Goal: Task Accomplishment & Management: Manage account settings

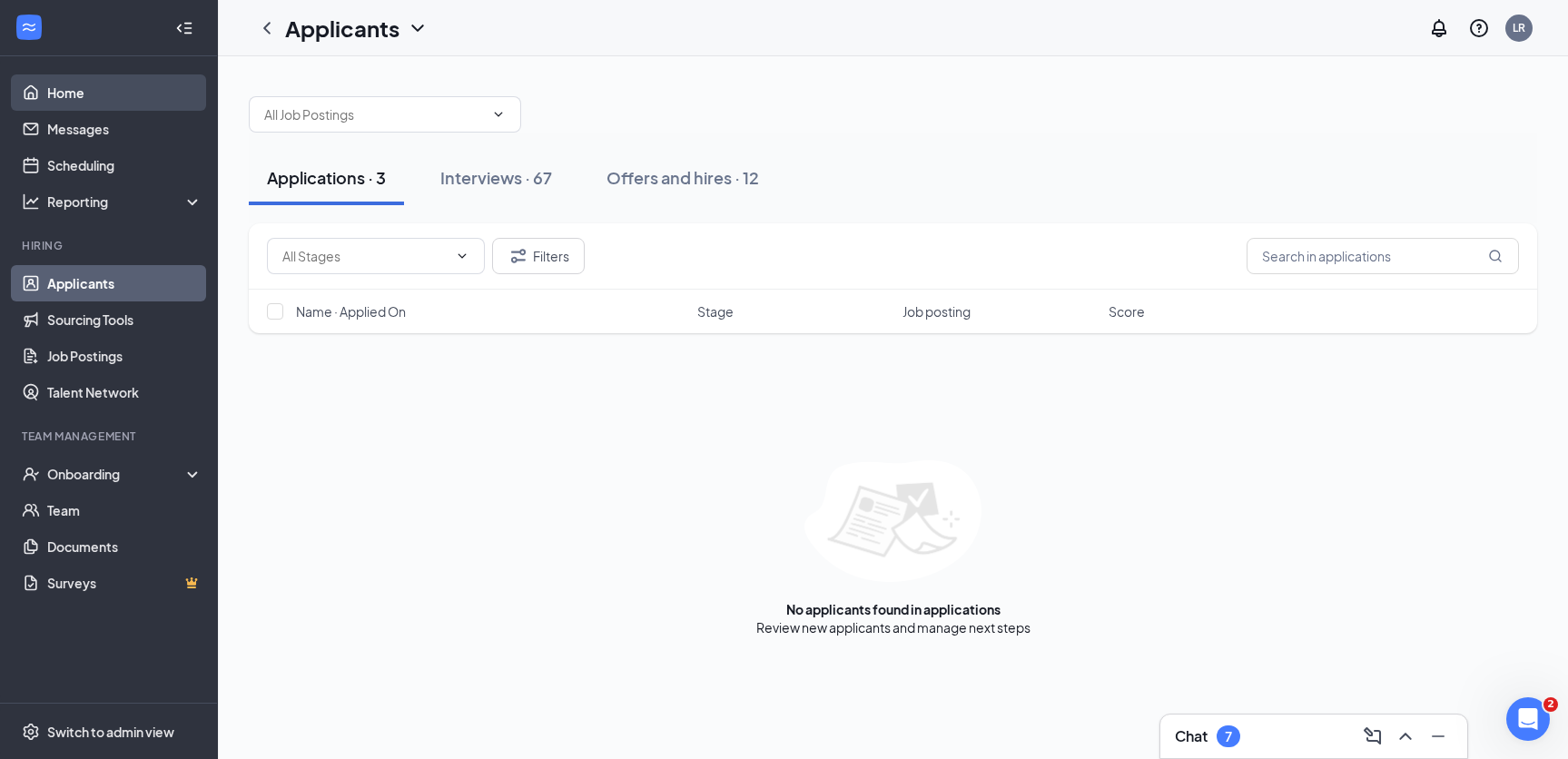
click at [86, 89] on link "Home" at bounding box center [125, 93] width 155 height 36
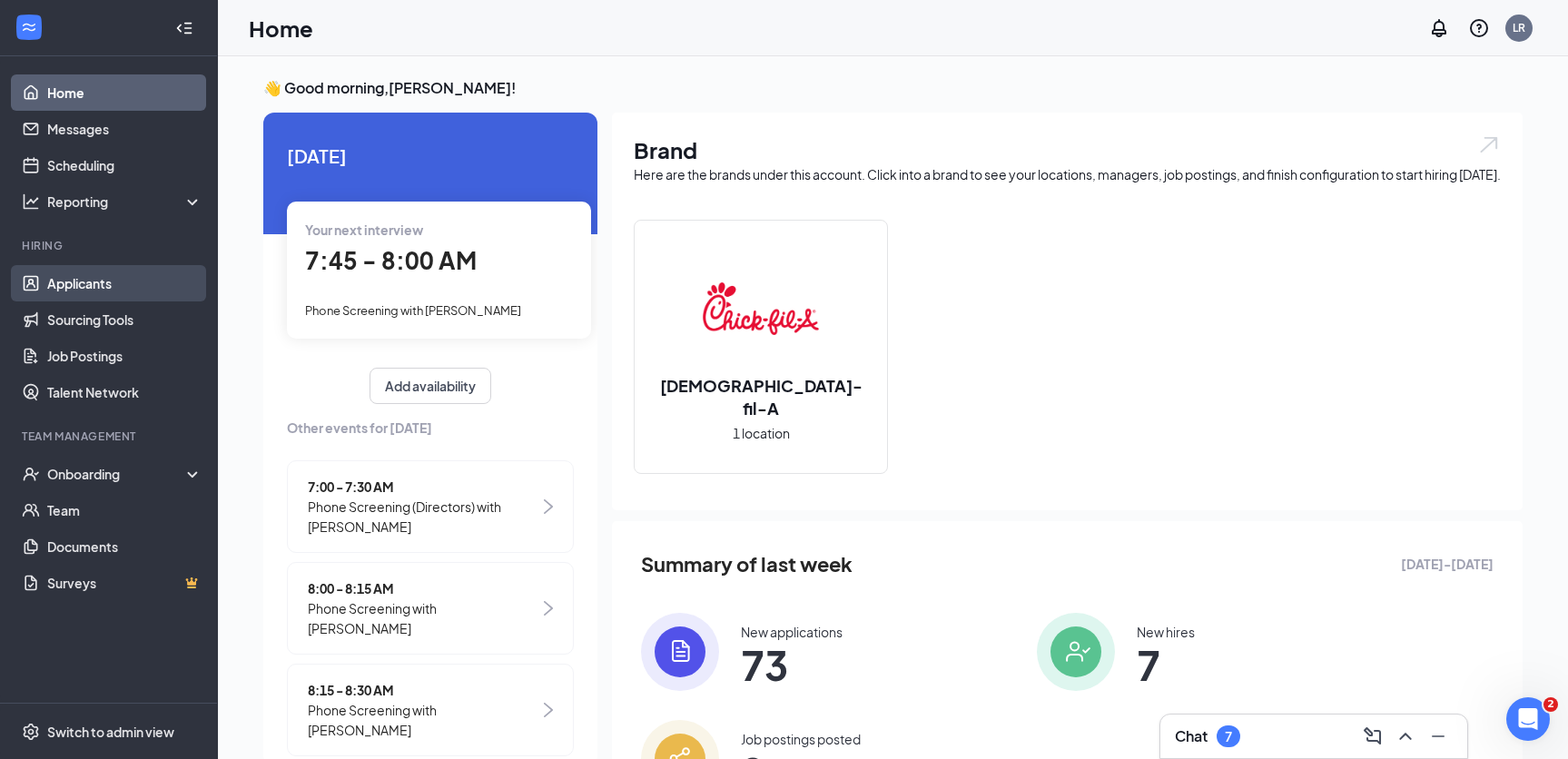
click at [104, 288] on link "Applicants" at bounding box center [125, 283] width 155 height 36
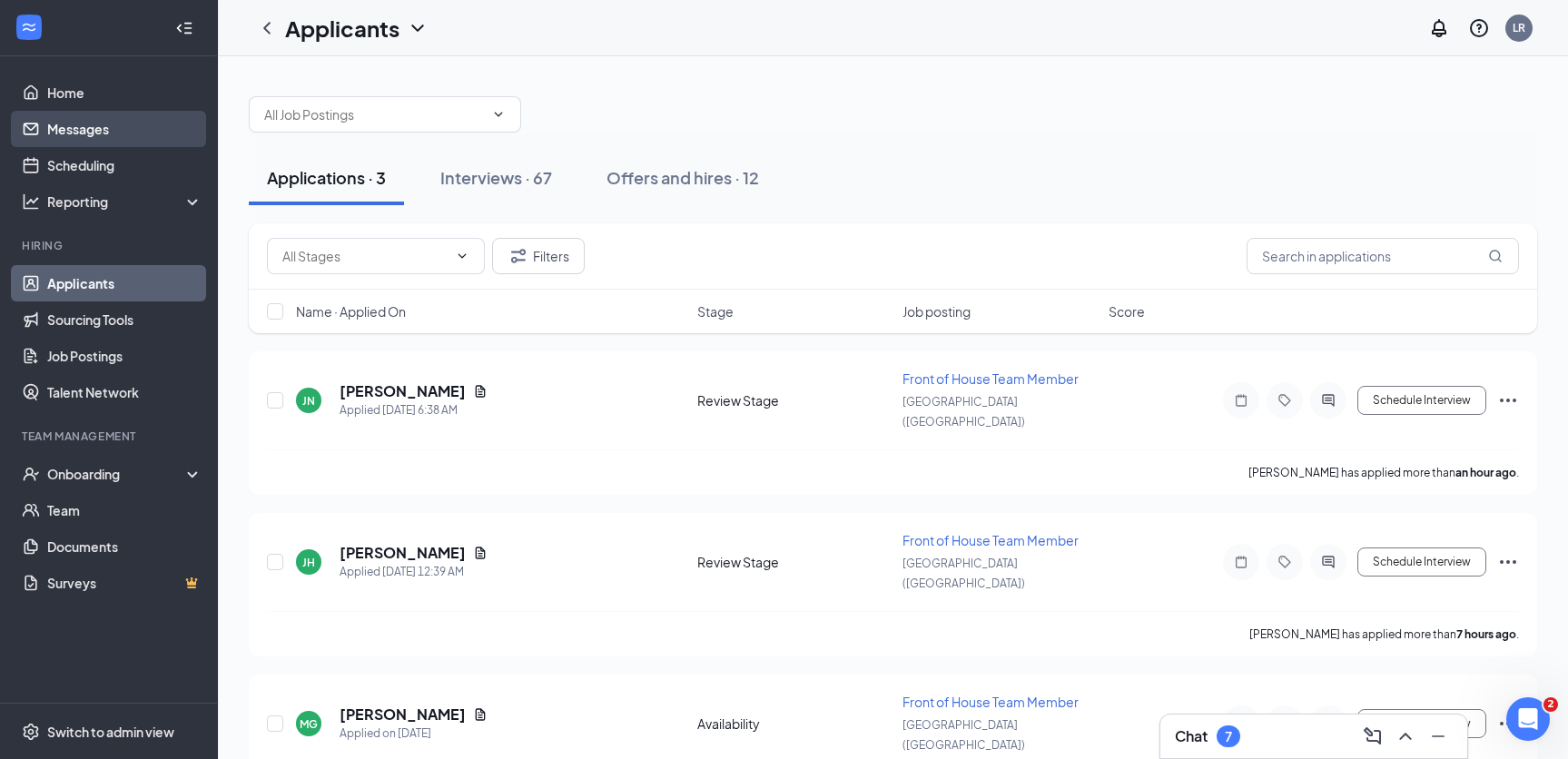
click at [95, 131] on link "Messages" at bounding box center [125, 129] width 155 height 36
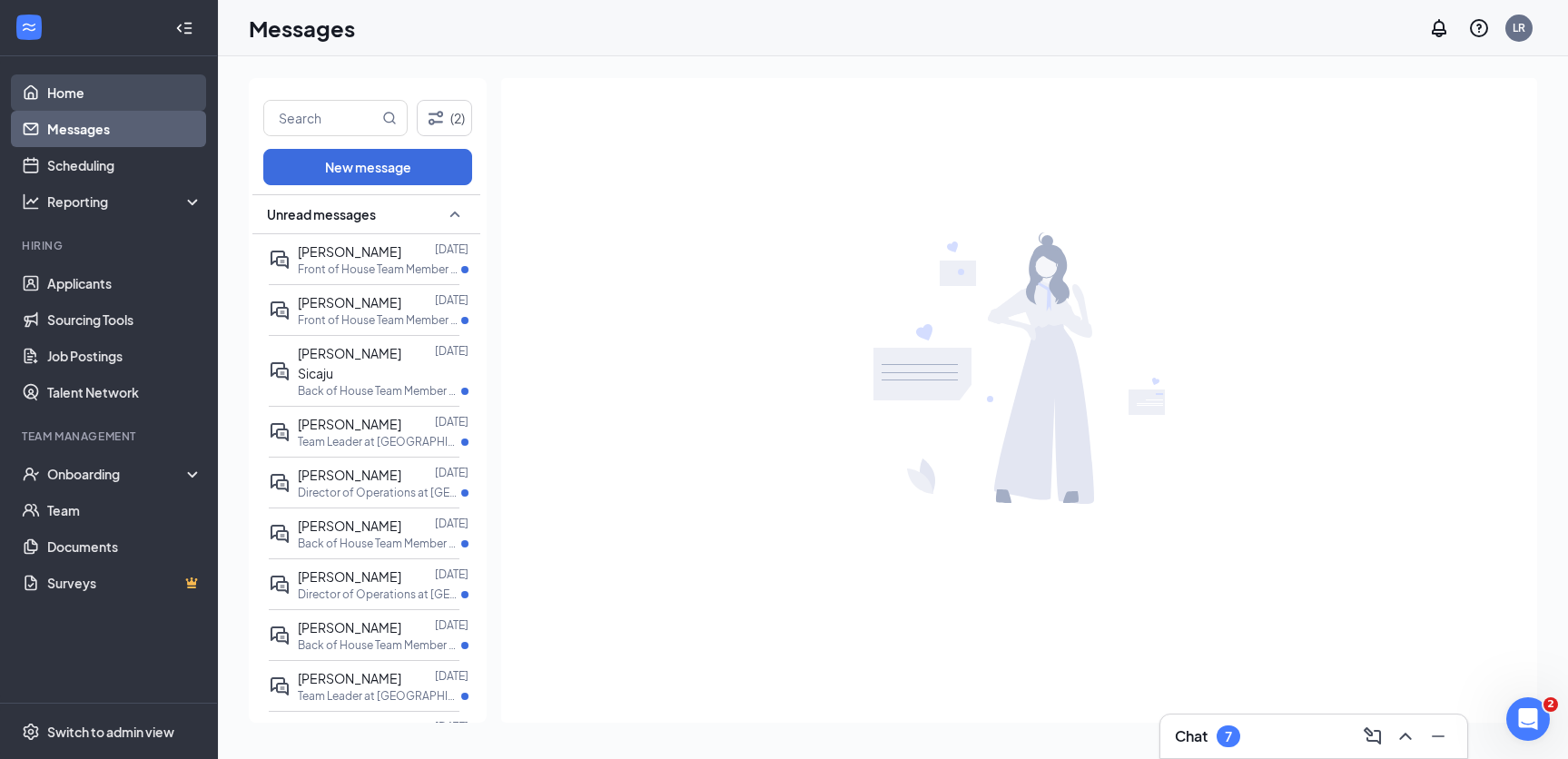
click at [94, 102] on link "Home" at bounding box center [125, 93] width 155 height 36
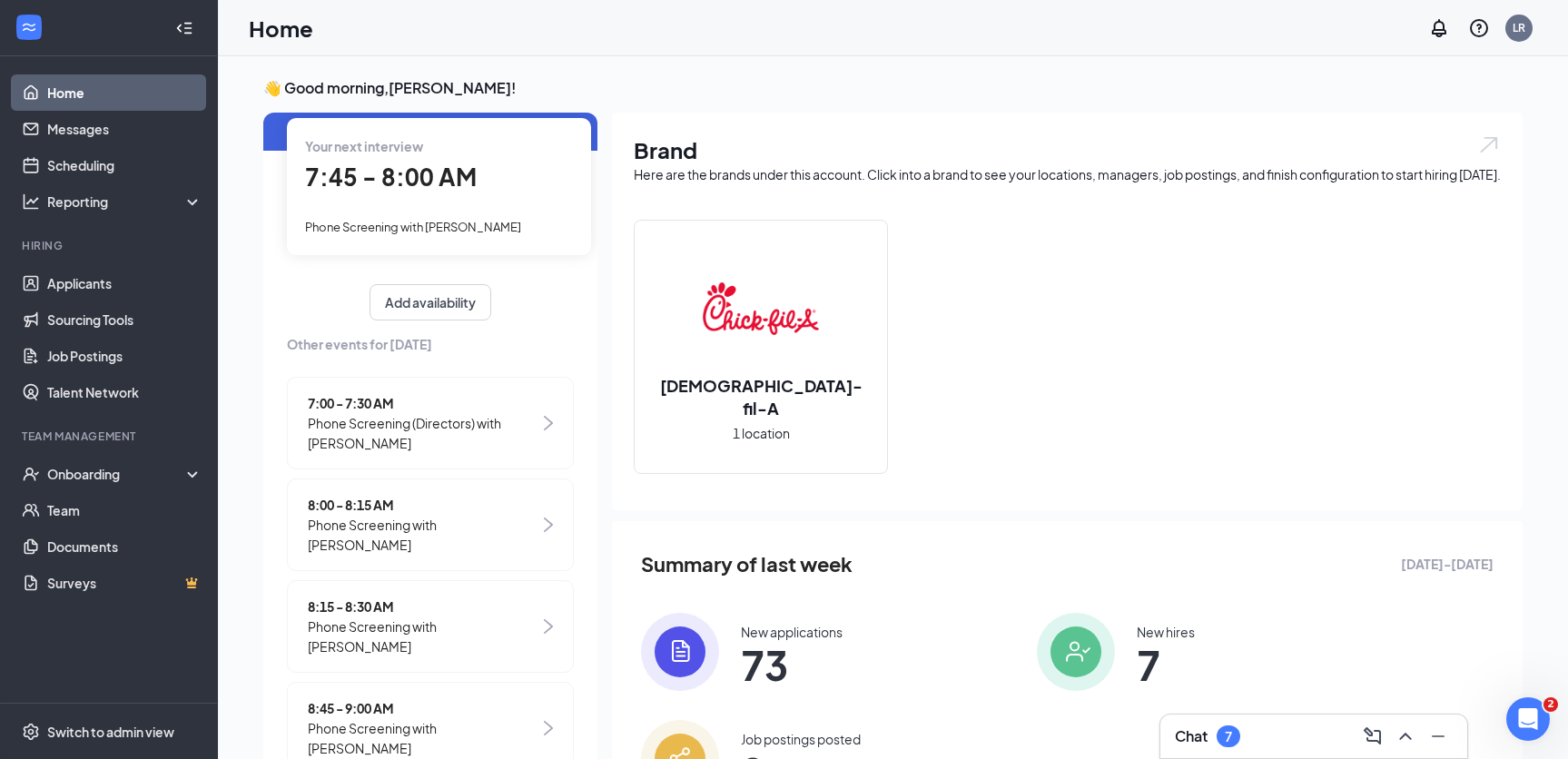
scroll to position [87, 0]
click at [476, 418] on span "Phone Screening (Directors) with [PERSON_NAME]" at bounding box center [423, 429] width 232 height 40
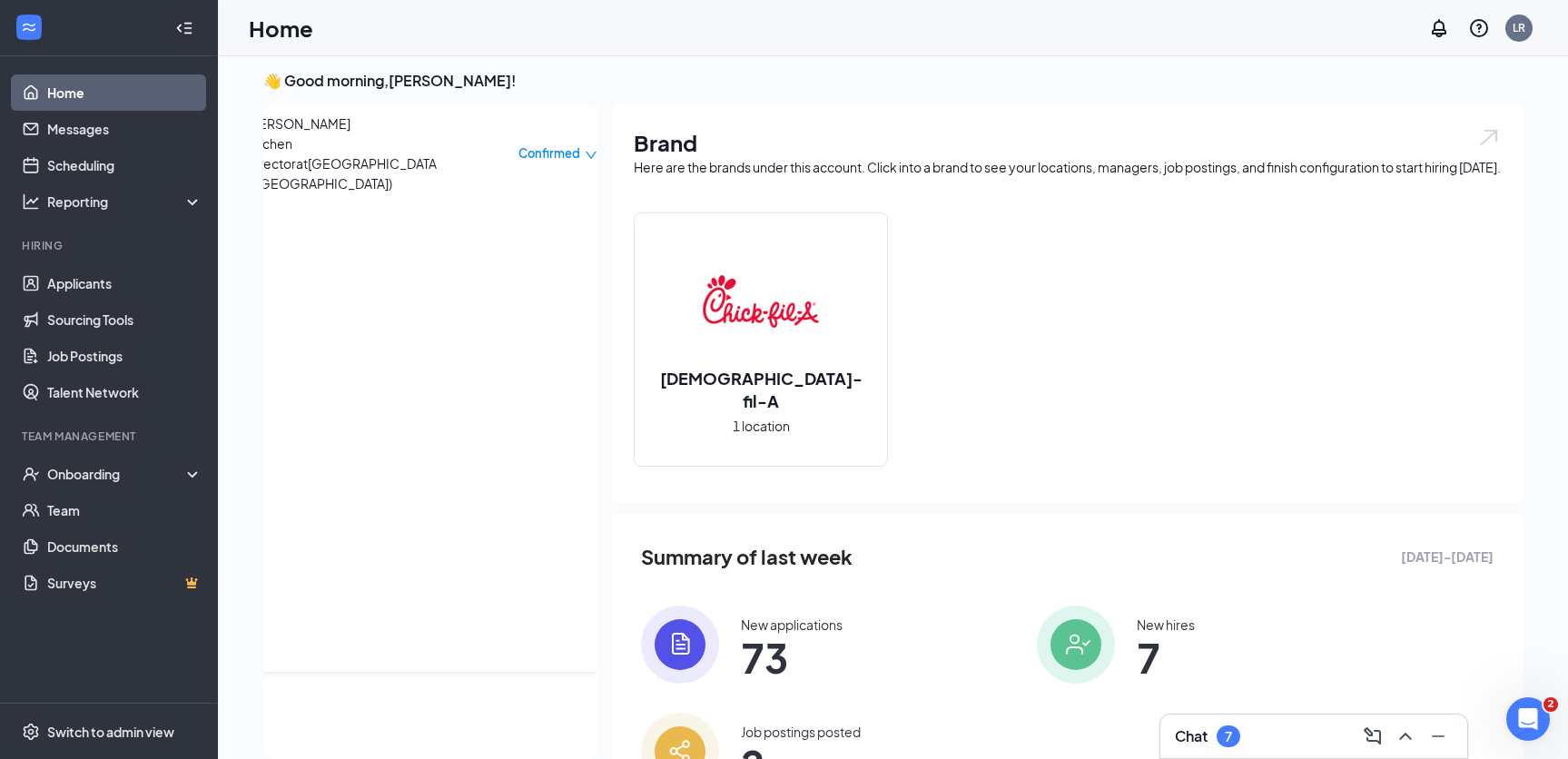
scroll to position [0, 0]
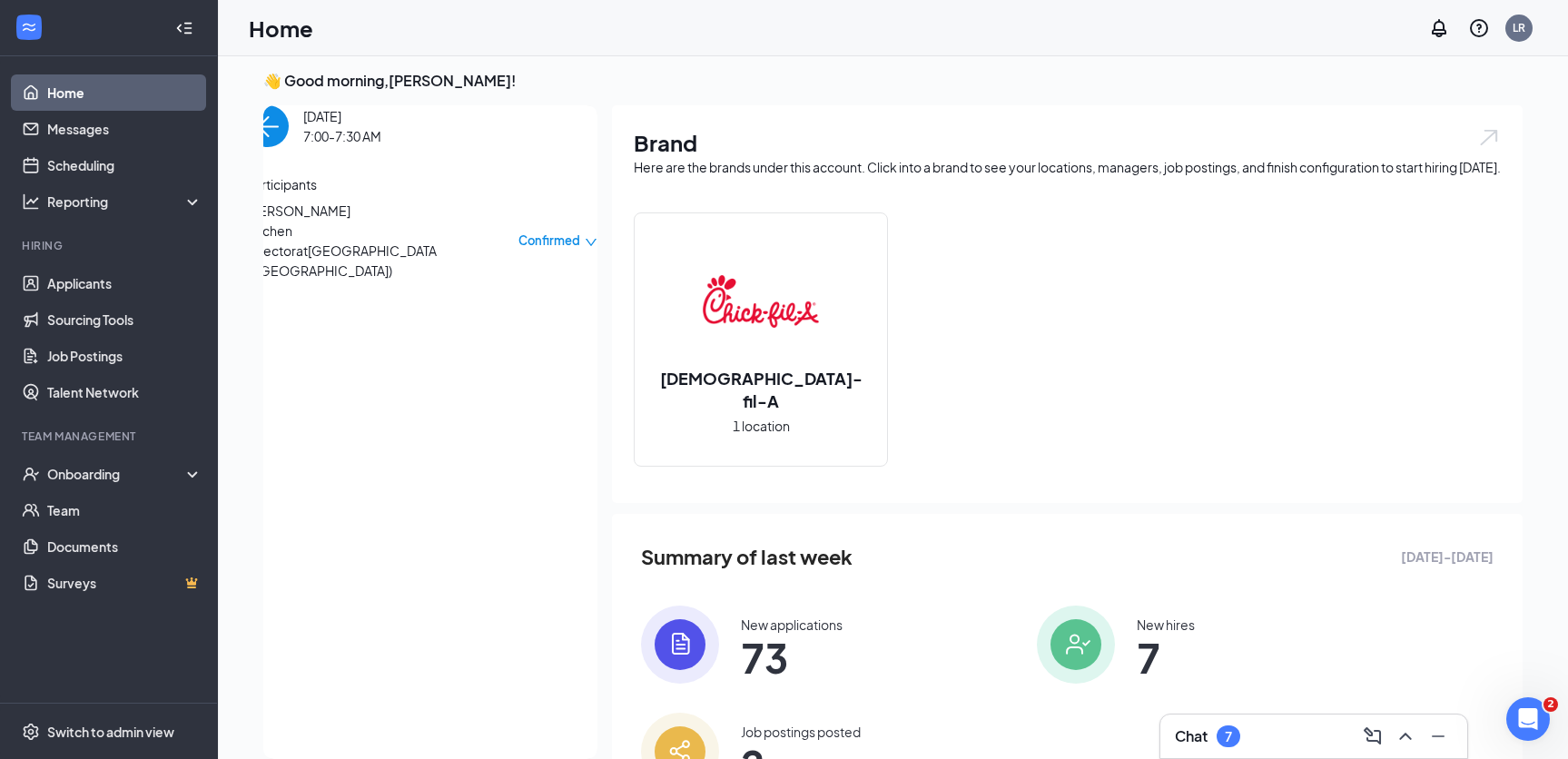
click at [345, 220] on span "[PERSON_NAME]" at bounding box center [342, 210] width 191 height 20
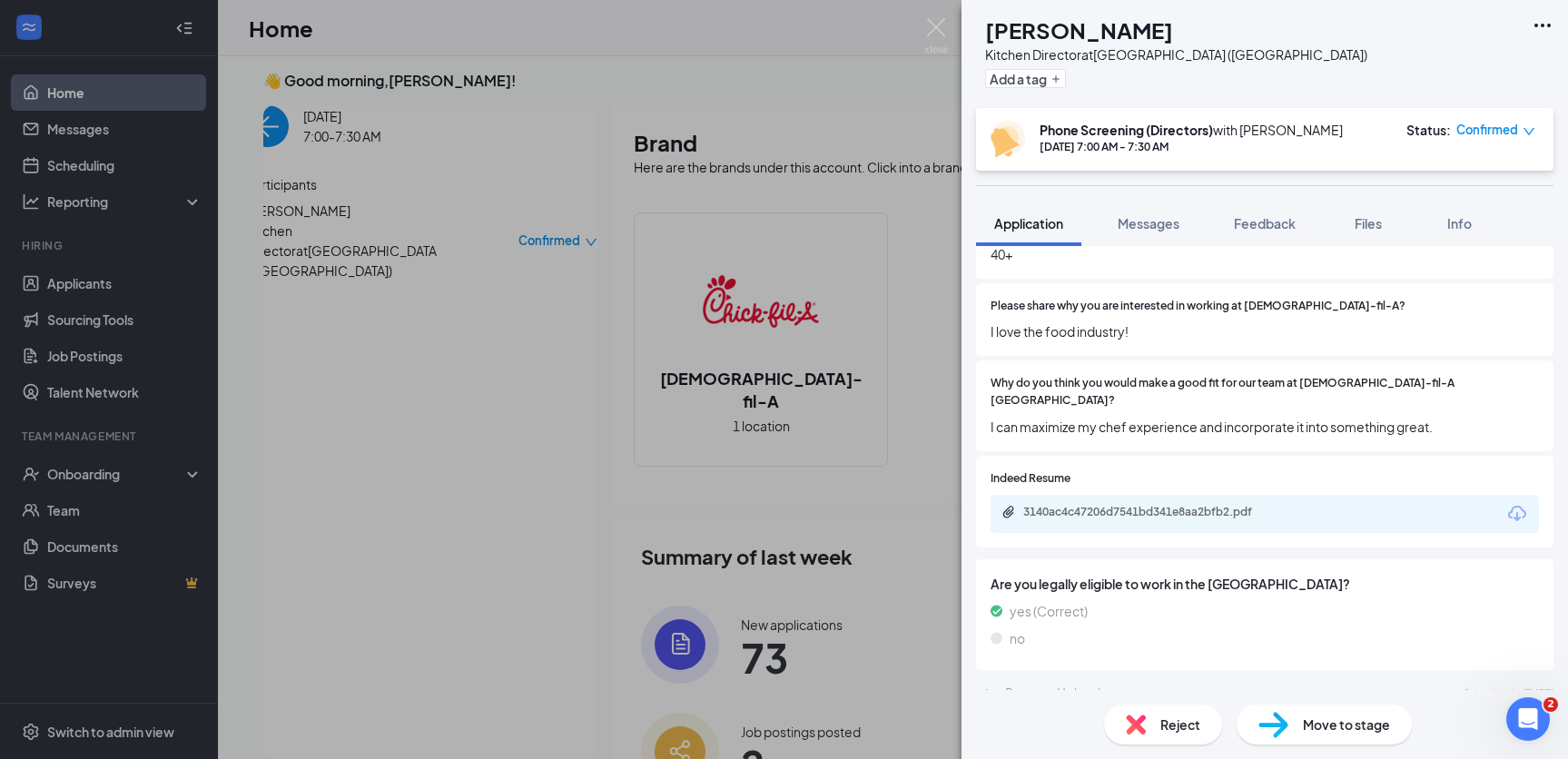
scroll to position [800, 0]
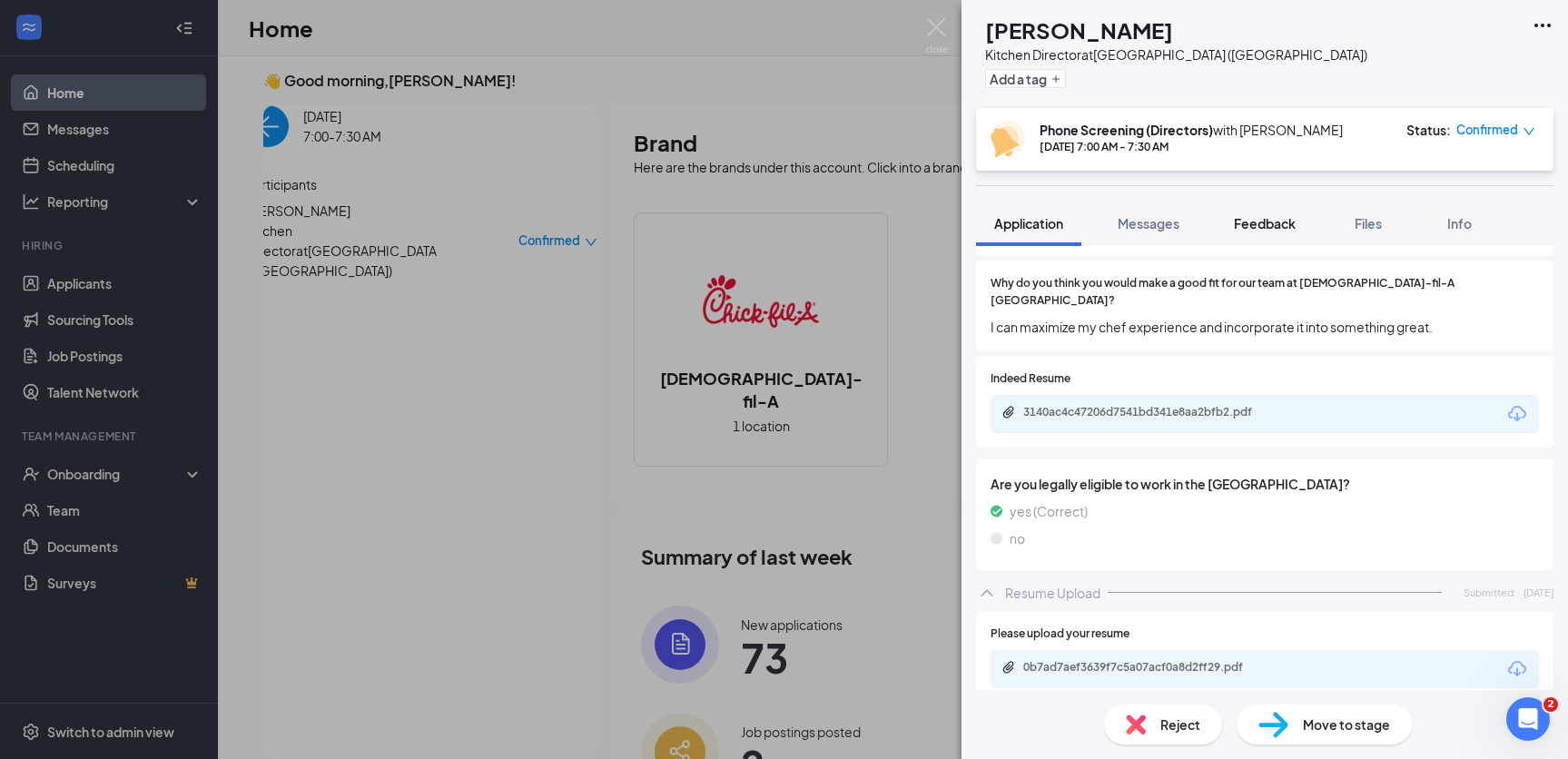
click at [1250, 216] on span "Feedback" at bounding box center [1264, 223] width 61 height 16
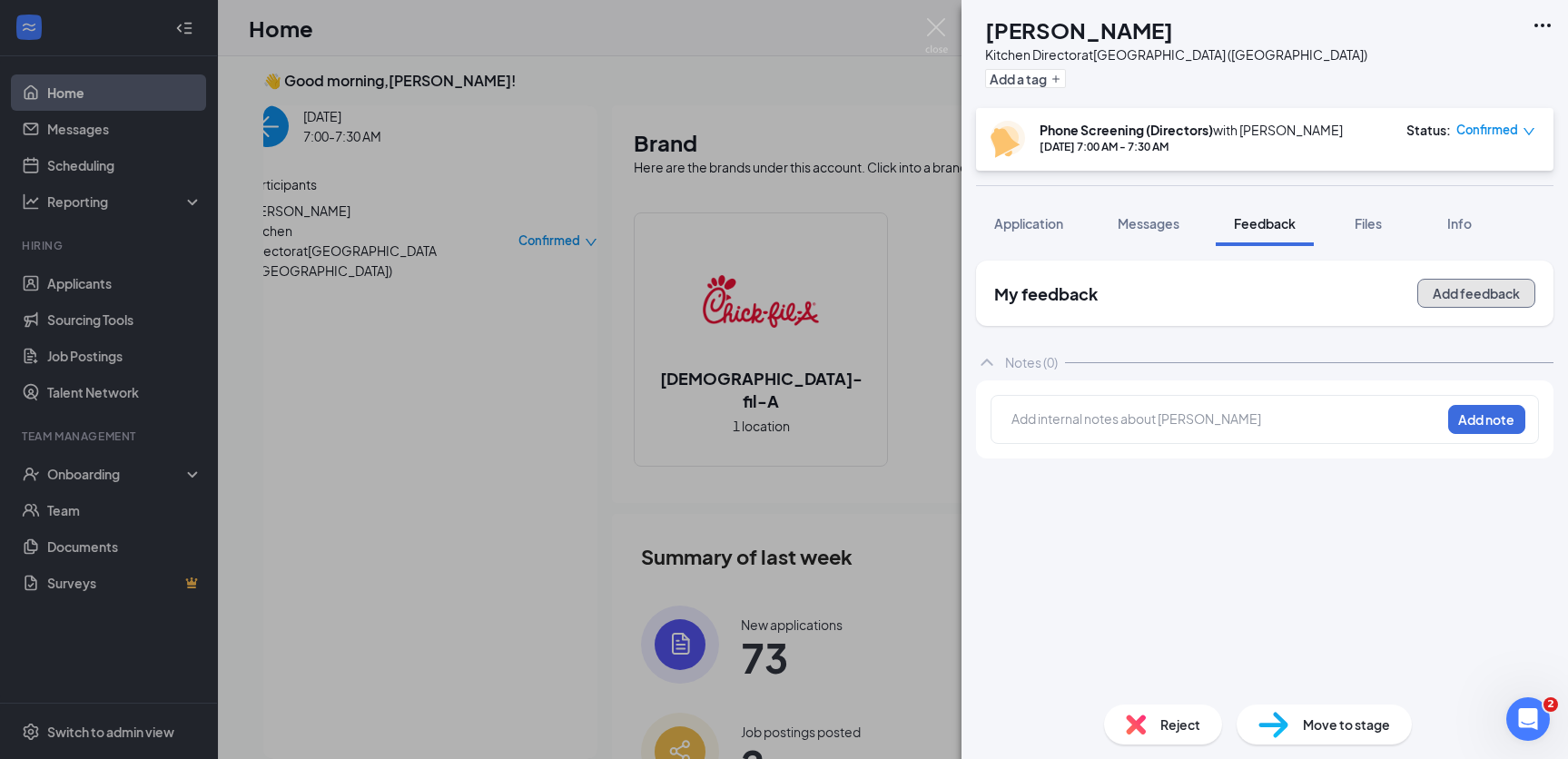
click at [1449, 299] on button "Add feedback" at bounding box center [1476, 293] width 118 height 29
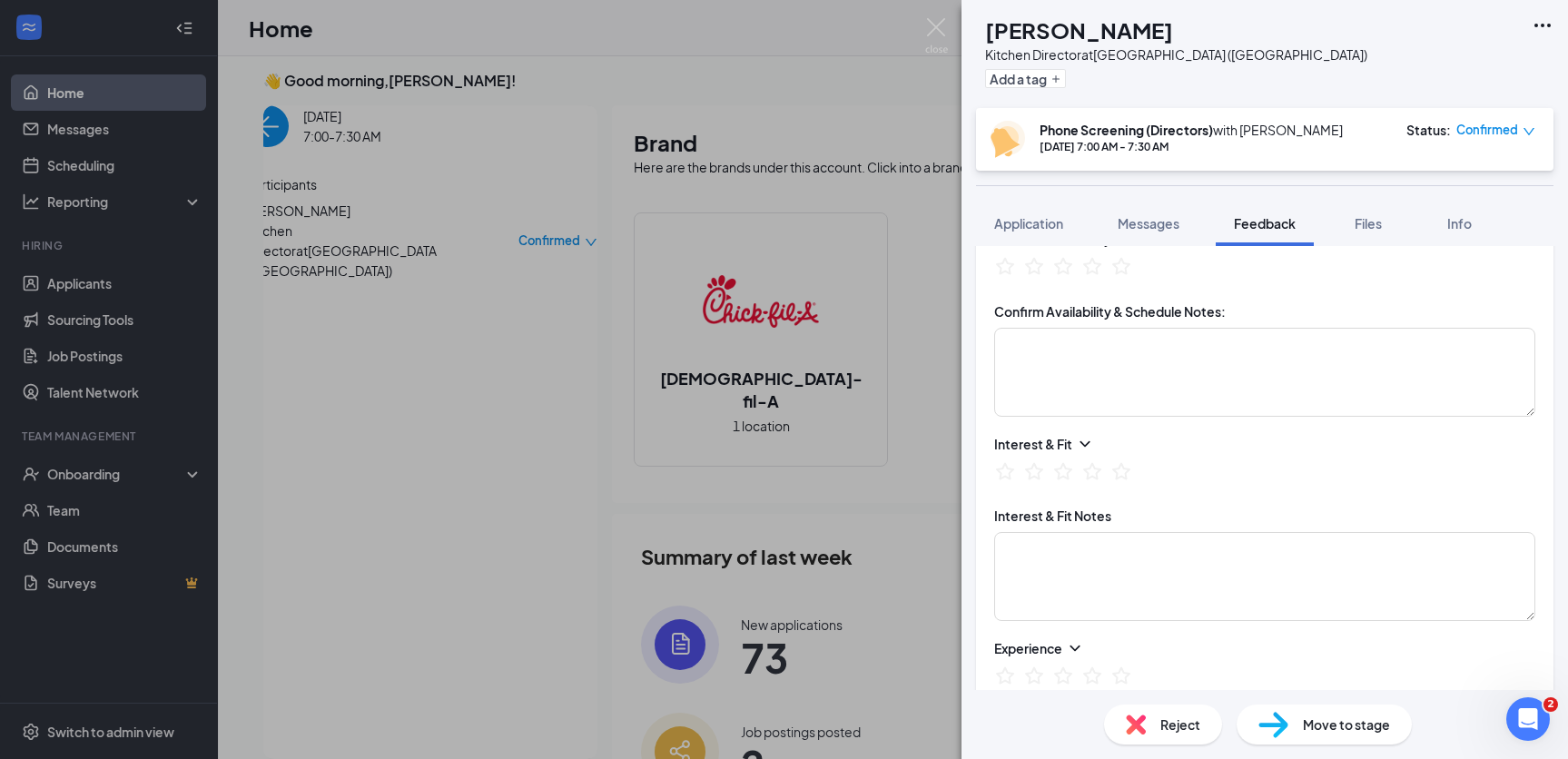
scroll to position [304, 0]
click at [1213, 535] on textarea at bounding box center [1265, 576] width 542 height 89
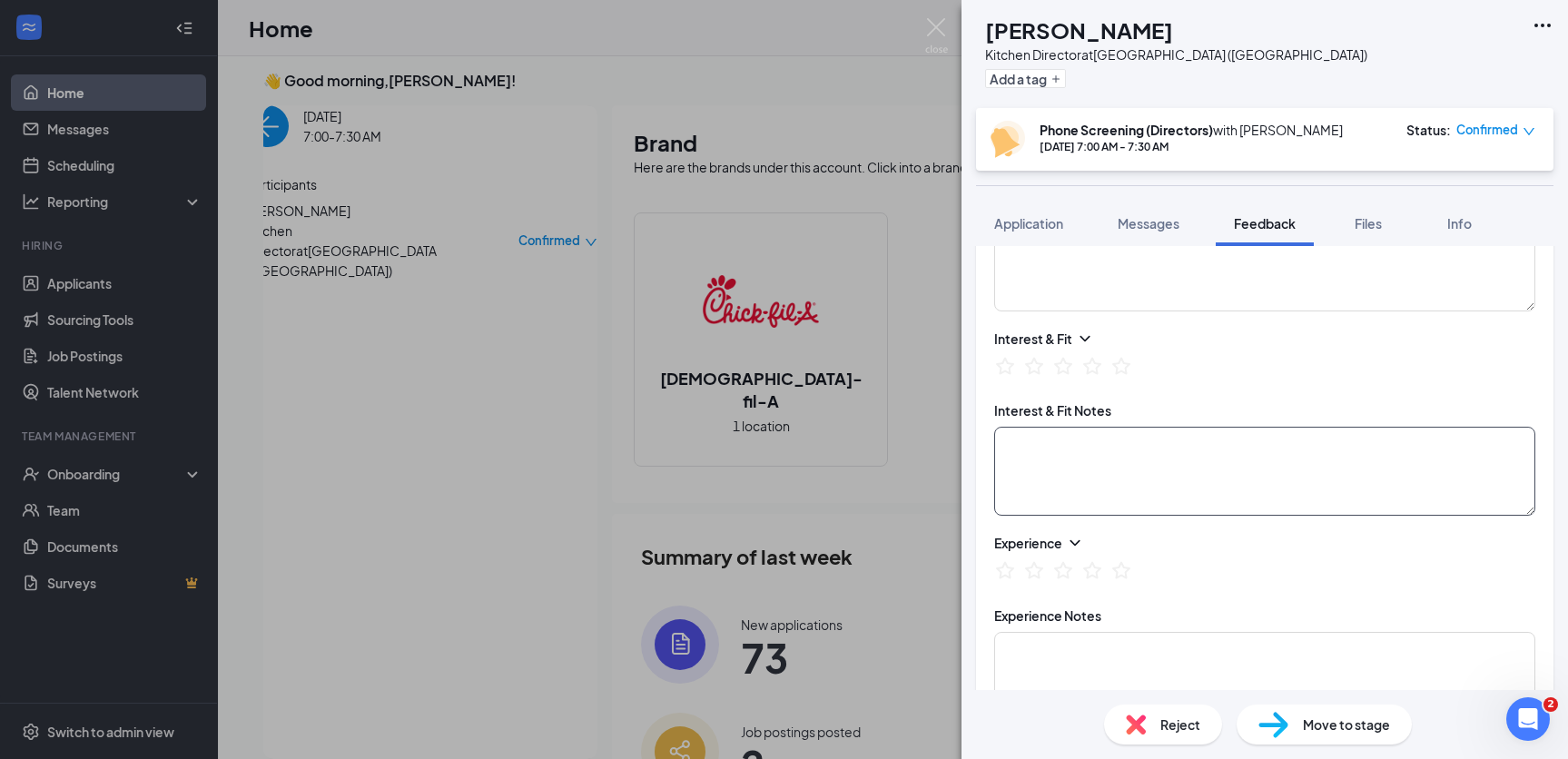
scroll to position [443, 0]
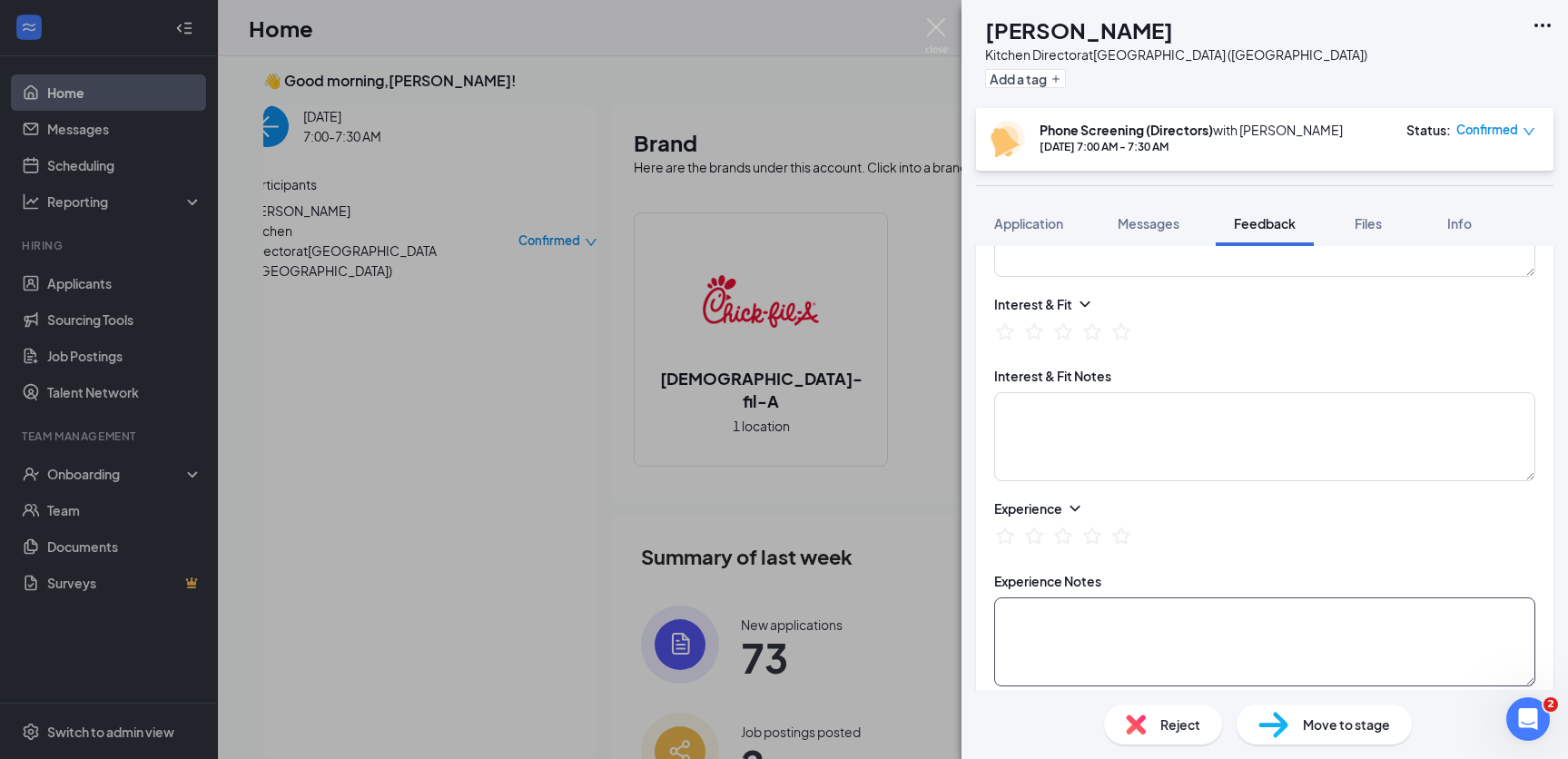
click at [1175, 624] on textarea at bounding box center [1265, 642] width 542 height 89
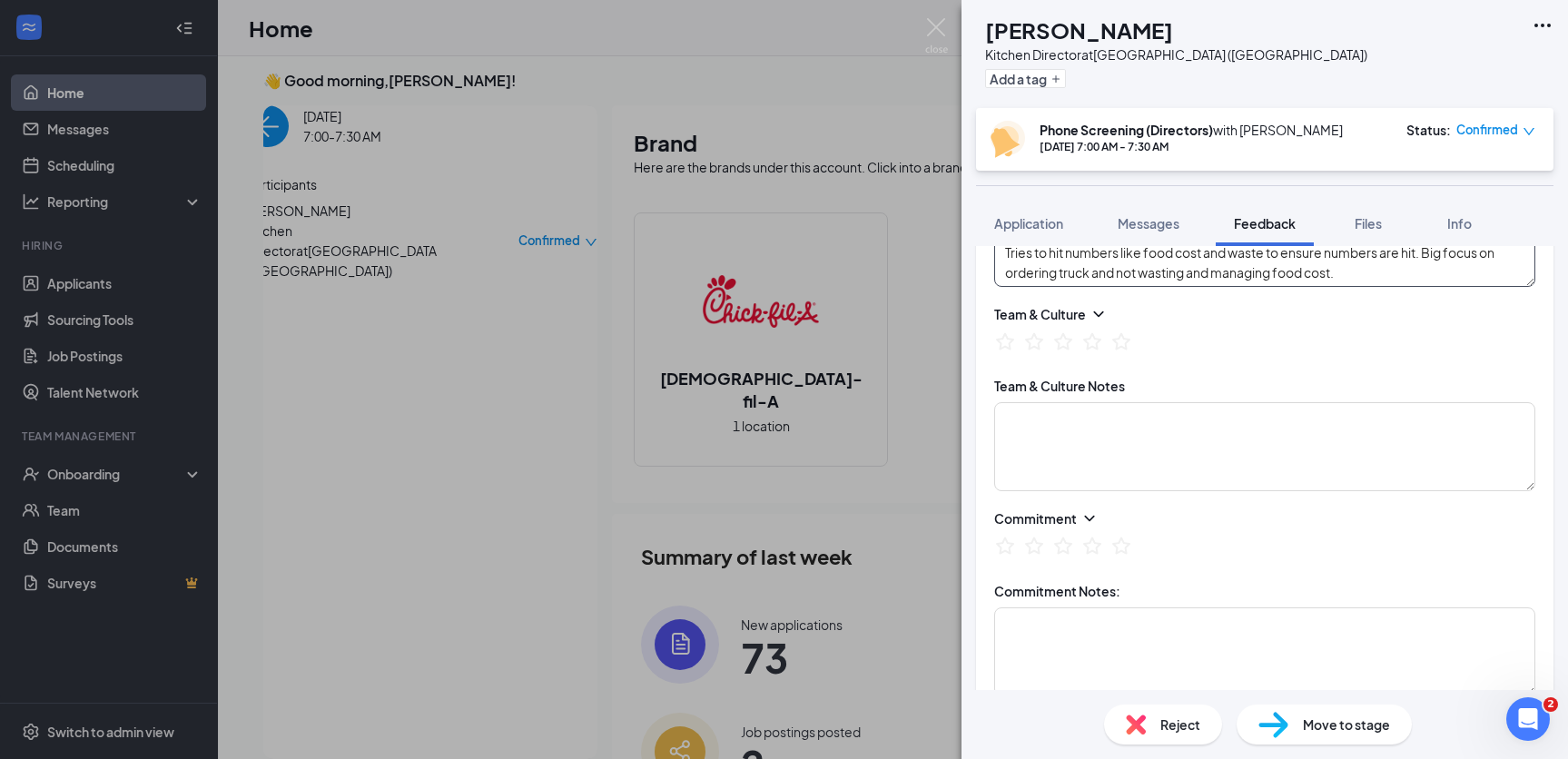
scroll to position [843, 0]
type textarea "Worked in the kitchen for 16 years - fast food and fine dining. Executive chef …"
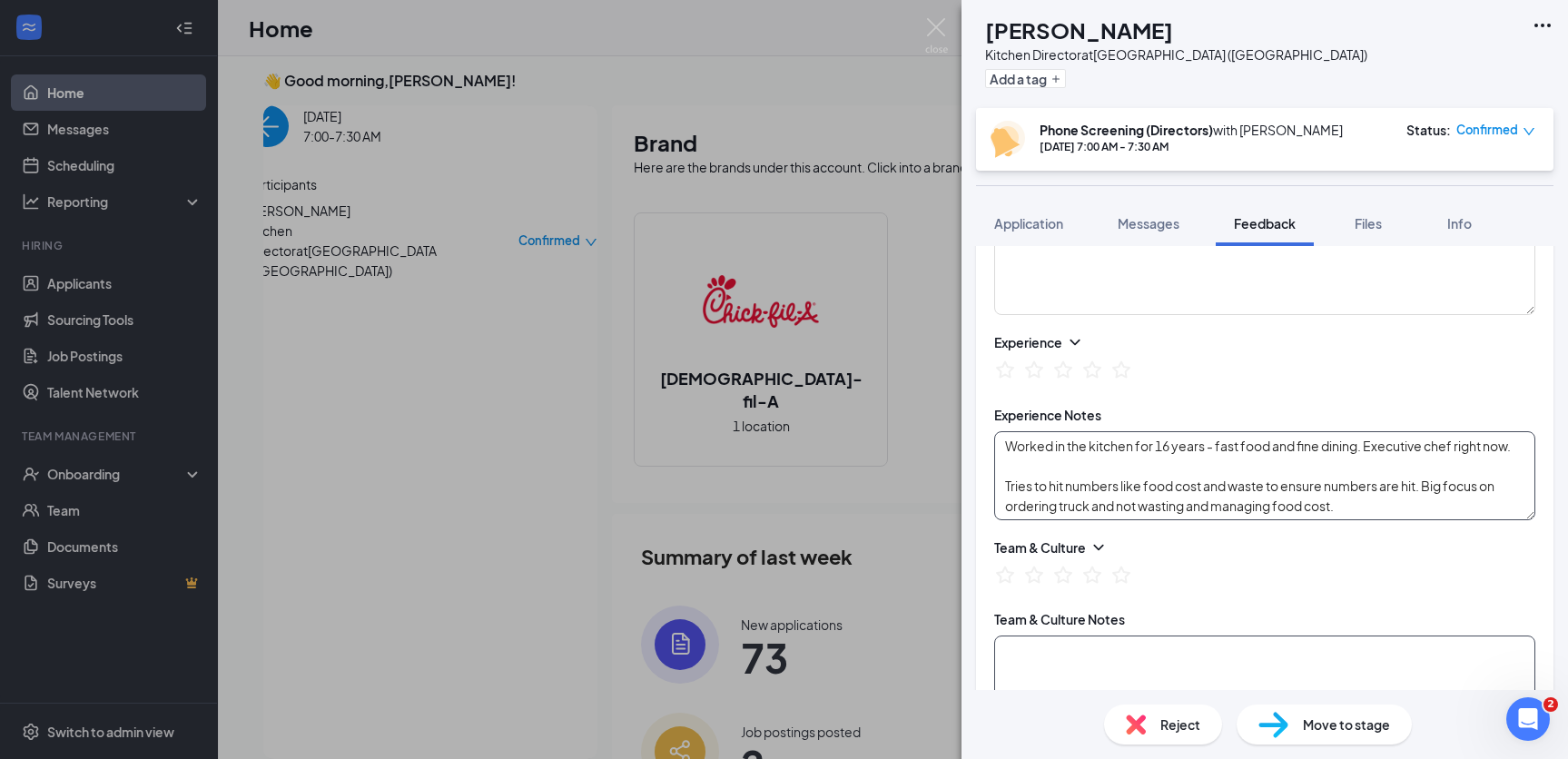
scroll to position [611, 0]
click at [1125, 373] on icon "StarBorder" at bounding box center [1121, 369] width 20 height 19
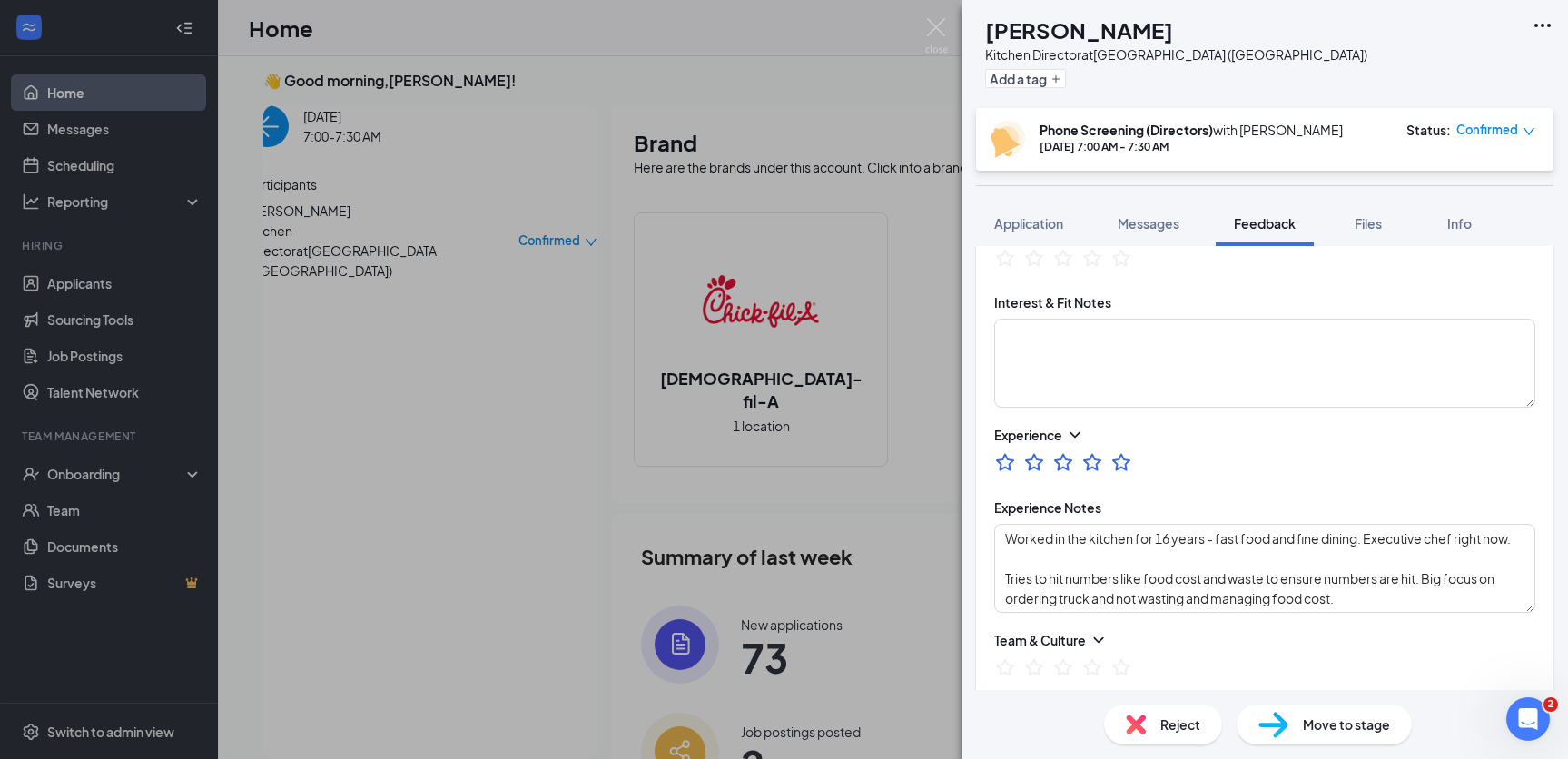
scroll to position [513, 0]
click at [1136, 366] on textarea at bounding box center [1265, 367] width 542 height 89
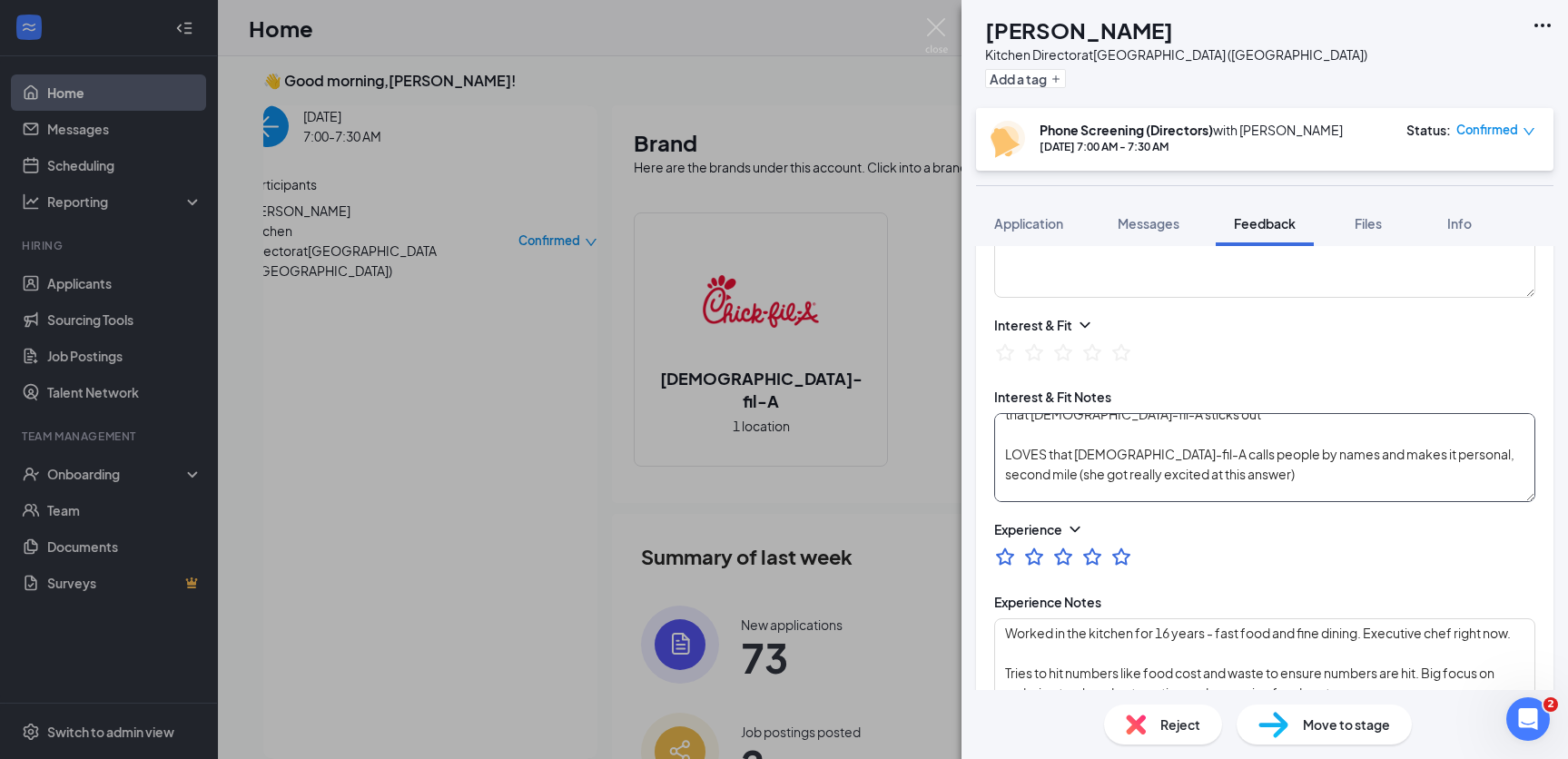
scroll to position [0, 0]
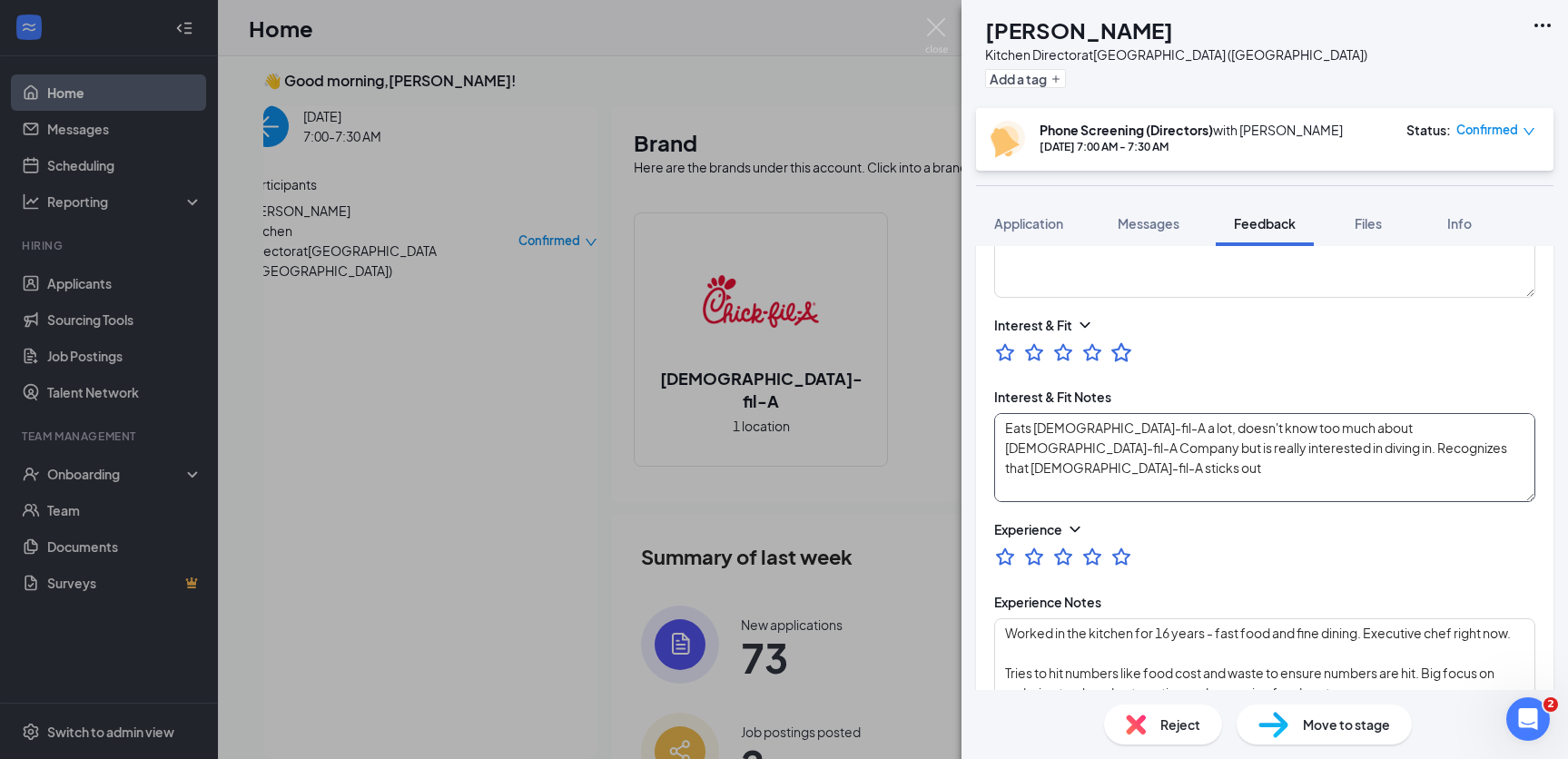
type textarea "Eats [DEMOGRAPHIC_DATA]-fil-A a lot, doesn't know too much about [DEMOGRAPHIC_D…"
click at [1118, 345] on icon "StarBorder" at bounding box center [1121, 352] width 24 height 24
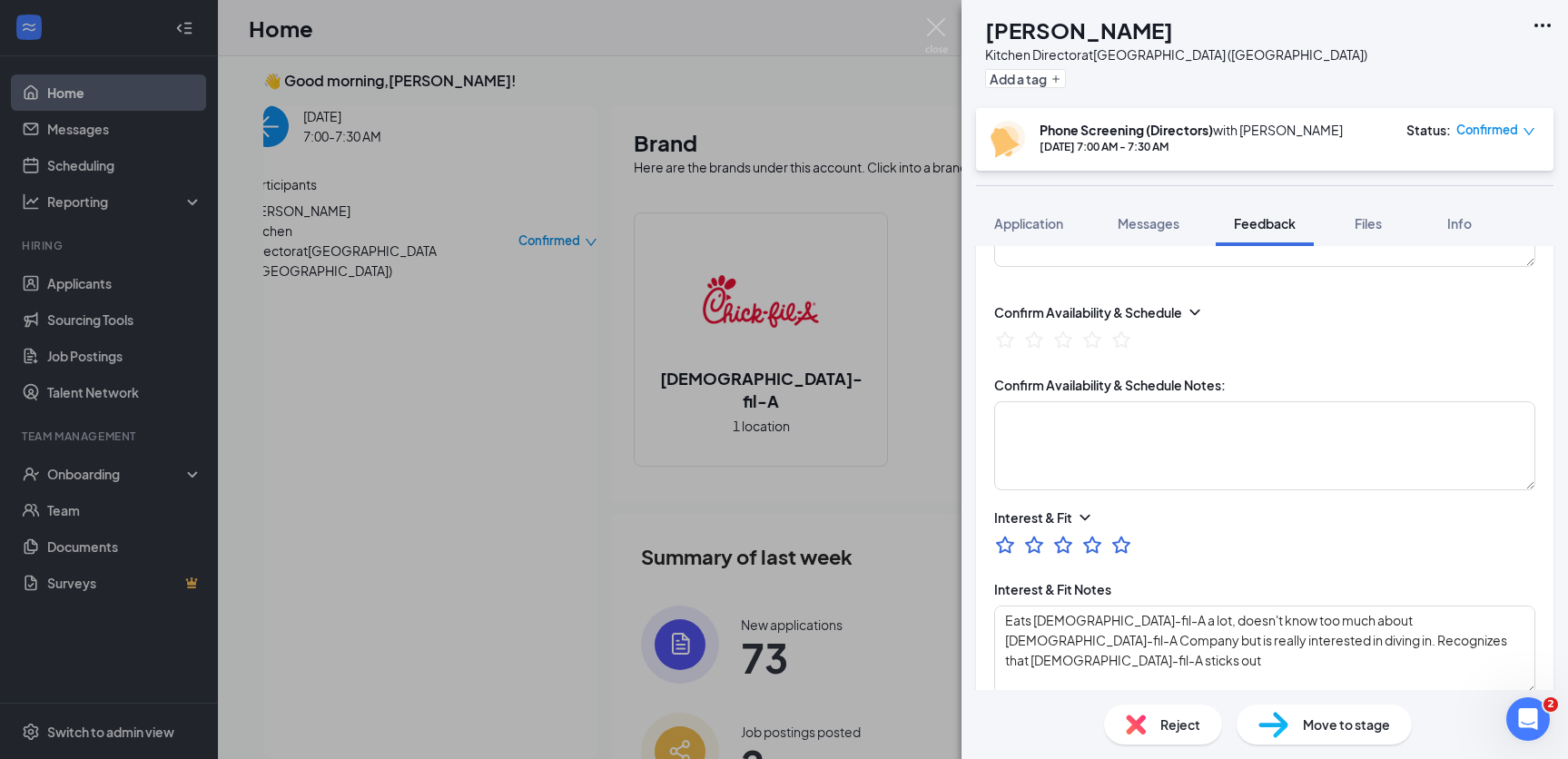
scroll to position [217, 0]
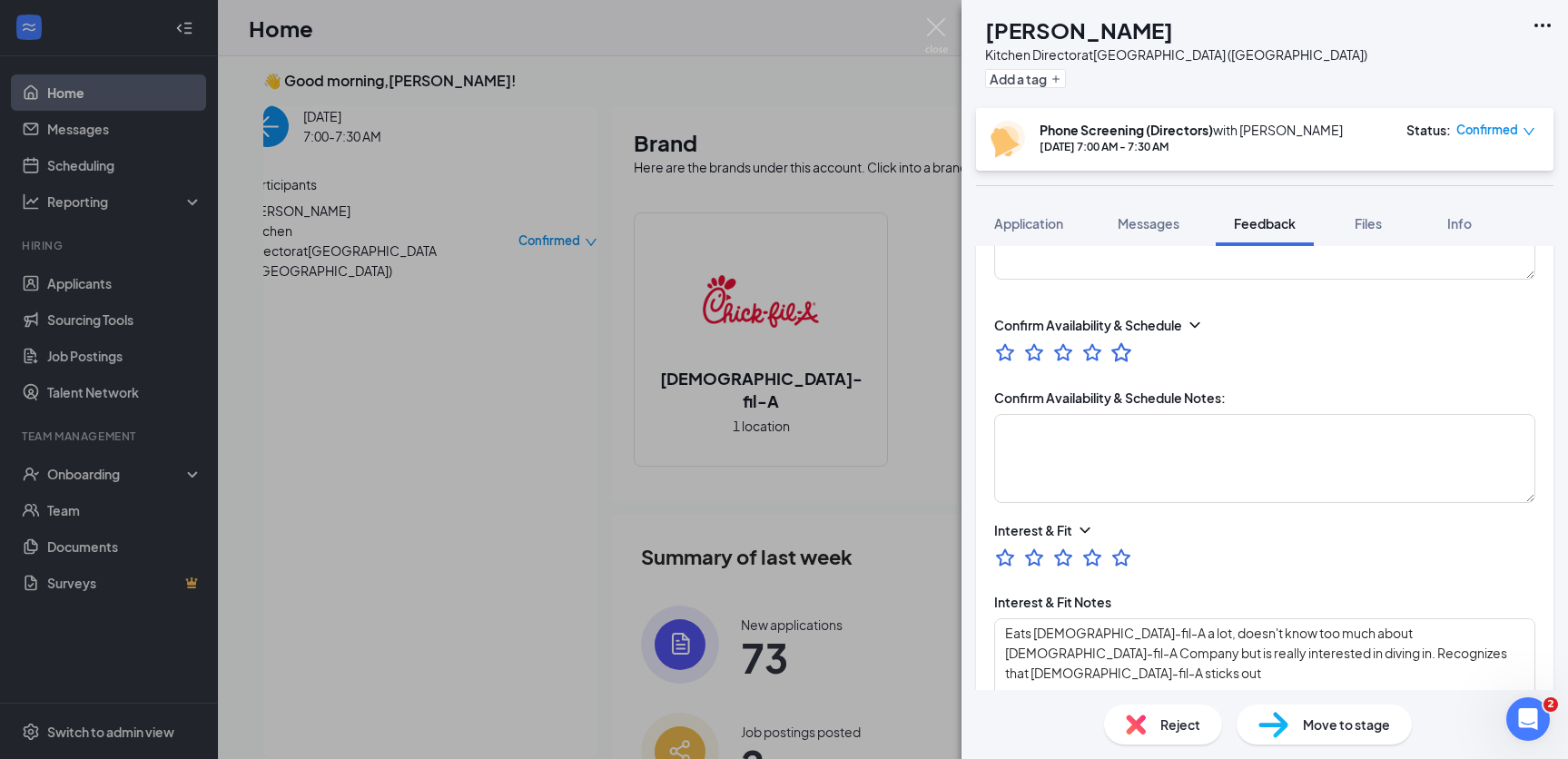
click at [1124, 356] on icon "StarBorder" at bounding box center [1121, 352] width 24 height 24
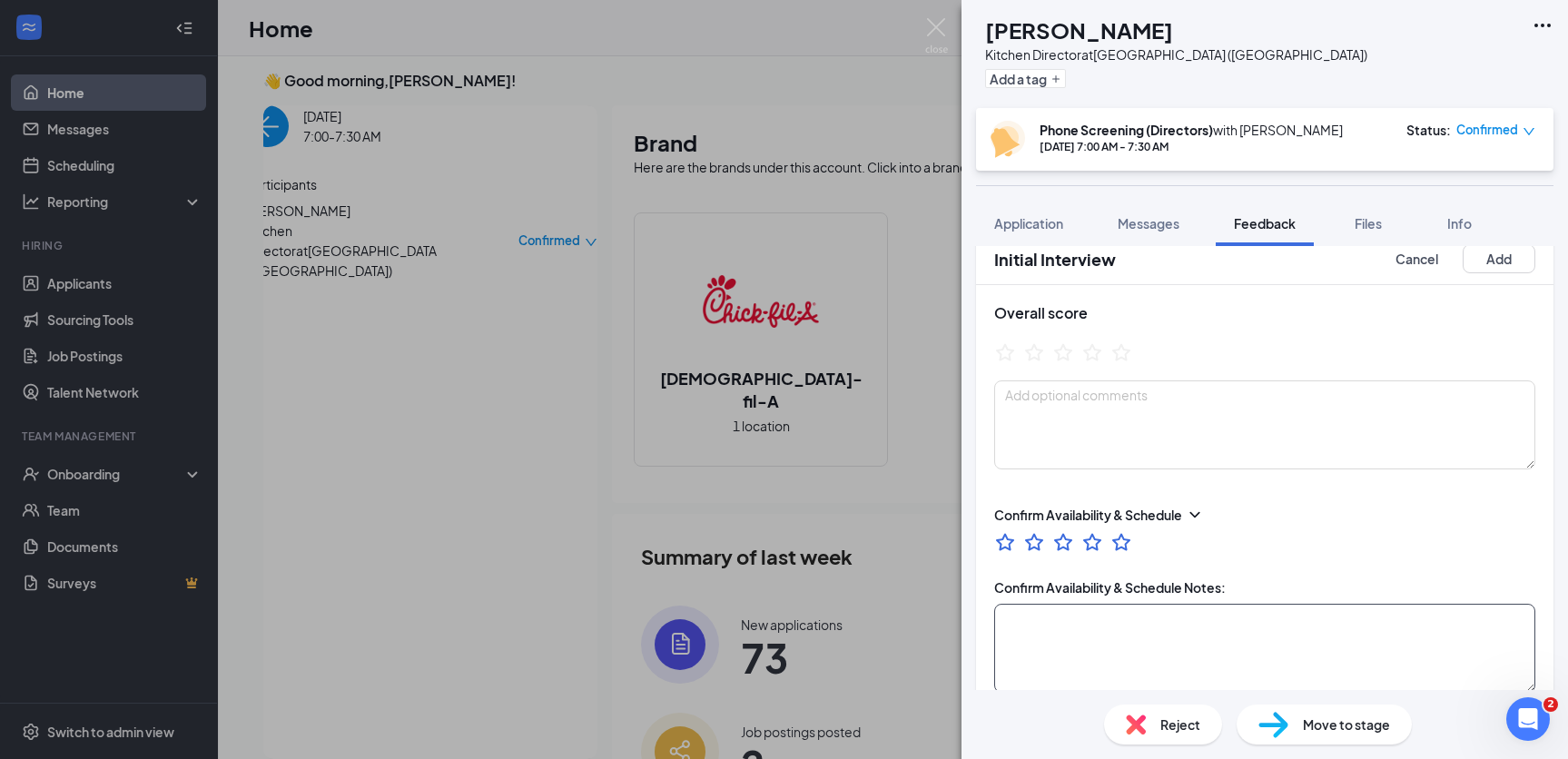
scroll to position [0, 0]
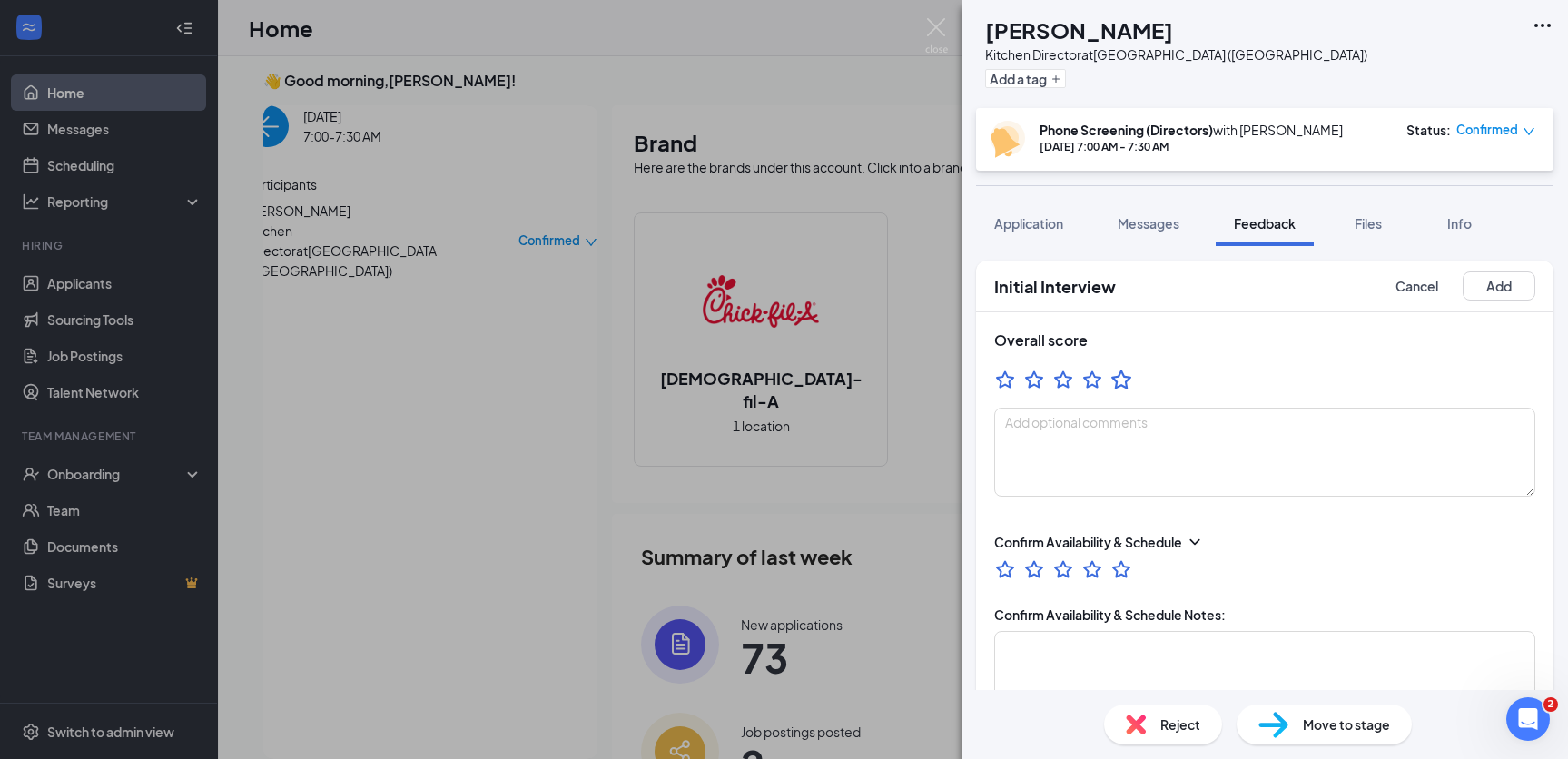
click at [1122, 384] on icon "StarBorder" at bounding box center [1121, 379] width 24 height 24
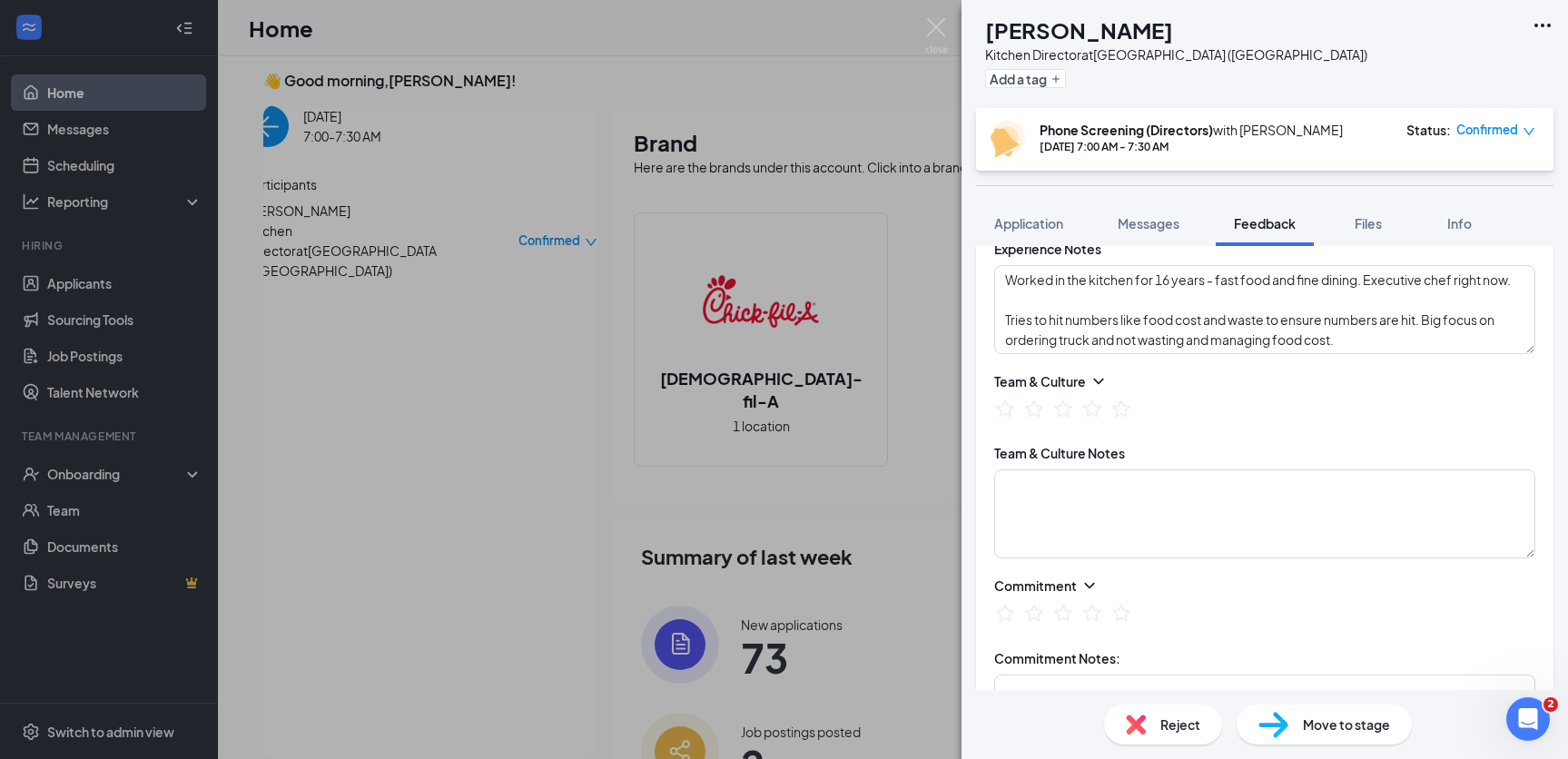
scroll to position [782, 0]
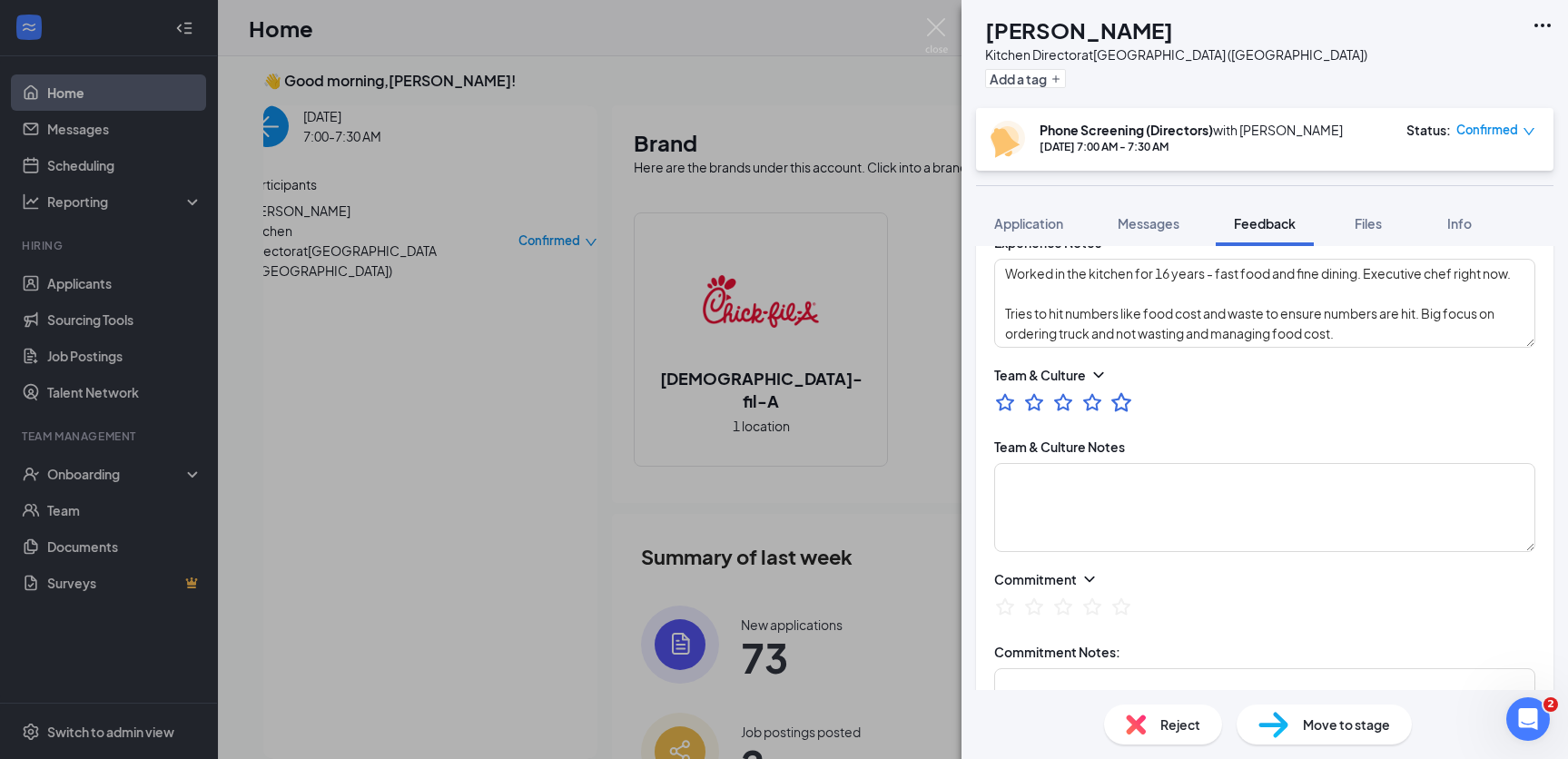
click at [1126, 407] on icon "StarBorder" at bounding box center [1121, 402] width 20 height 19
click at [1119, 502] on textarea at bounding box center [1265, 508] width 542 height 89
type textarea "L"
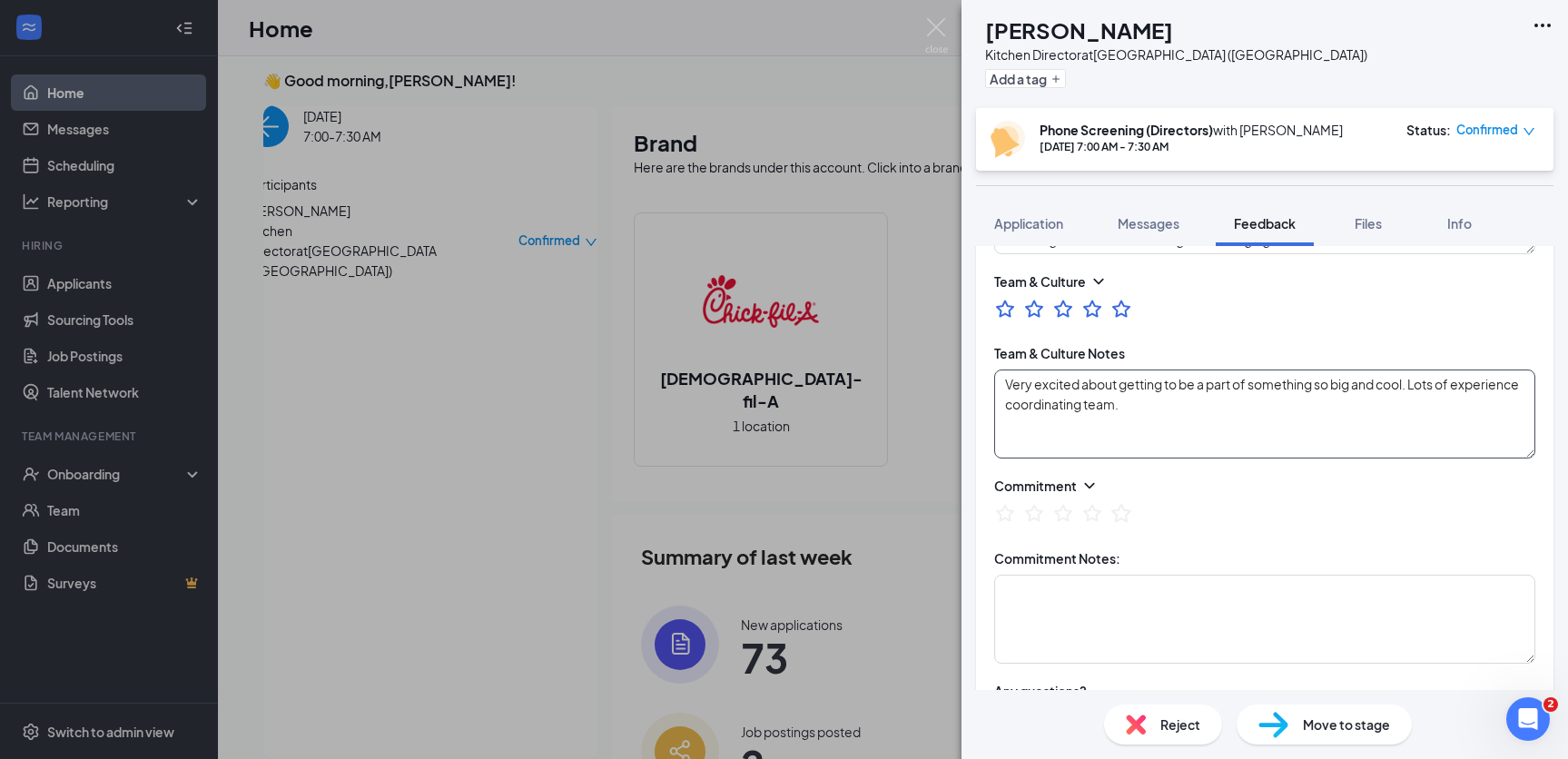
type textarea "Very excited about getting to be a part of something so big and cool. Lots of e…"
click at [1127, 520] on icon "StarBorder" at bounding box center [1121, 512] width 24 height 24
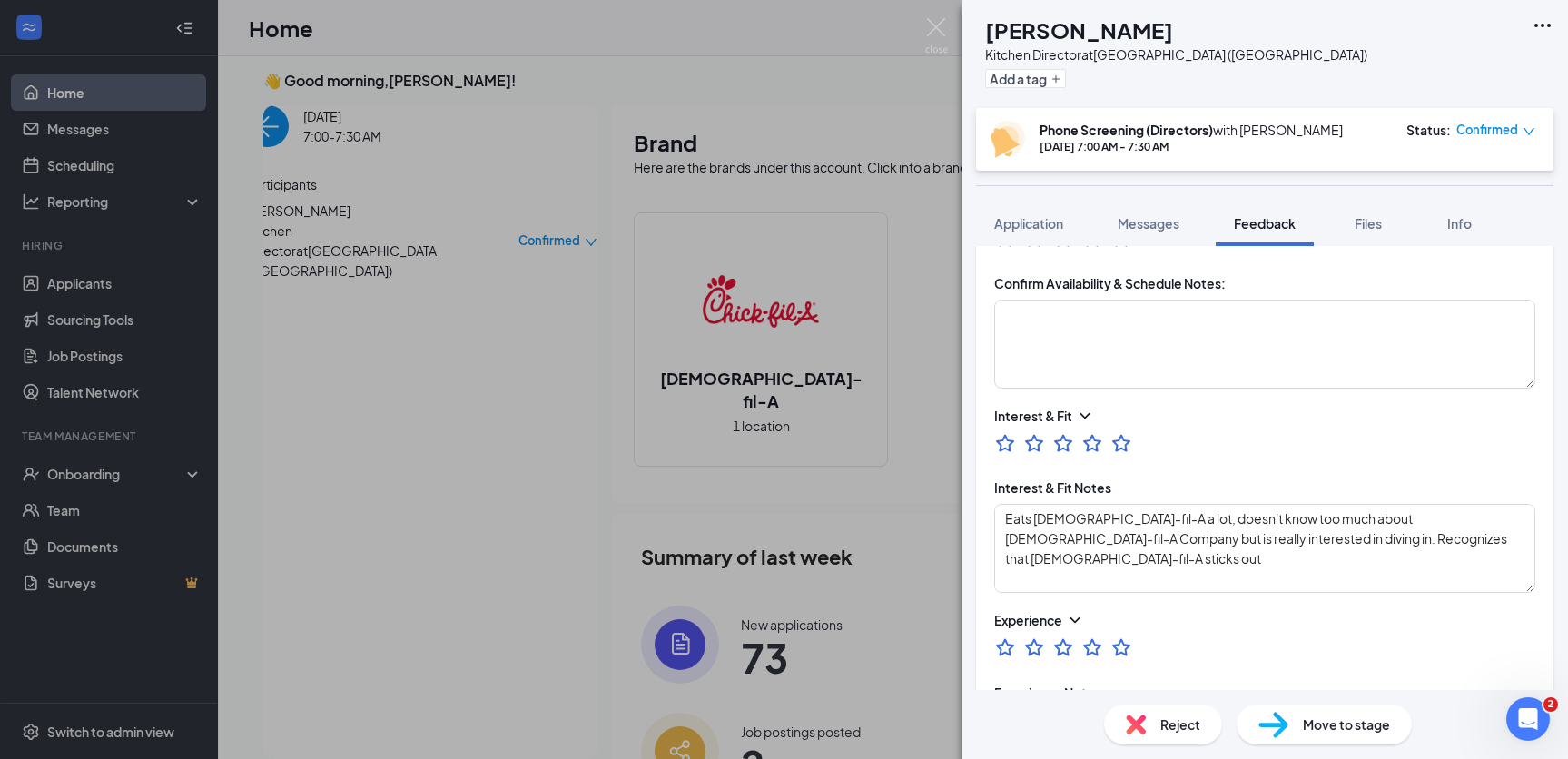
scroll to position [0, 0]
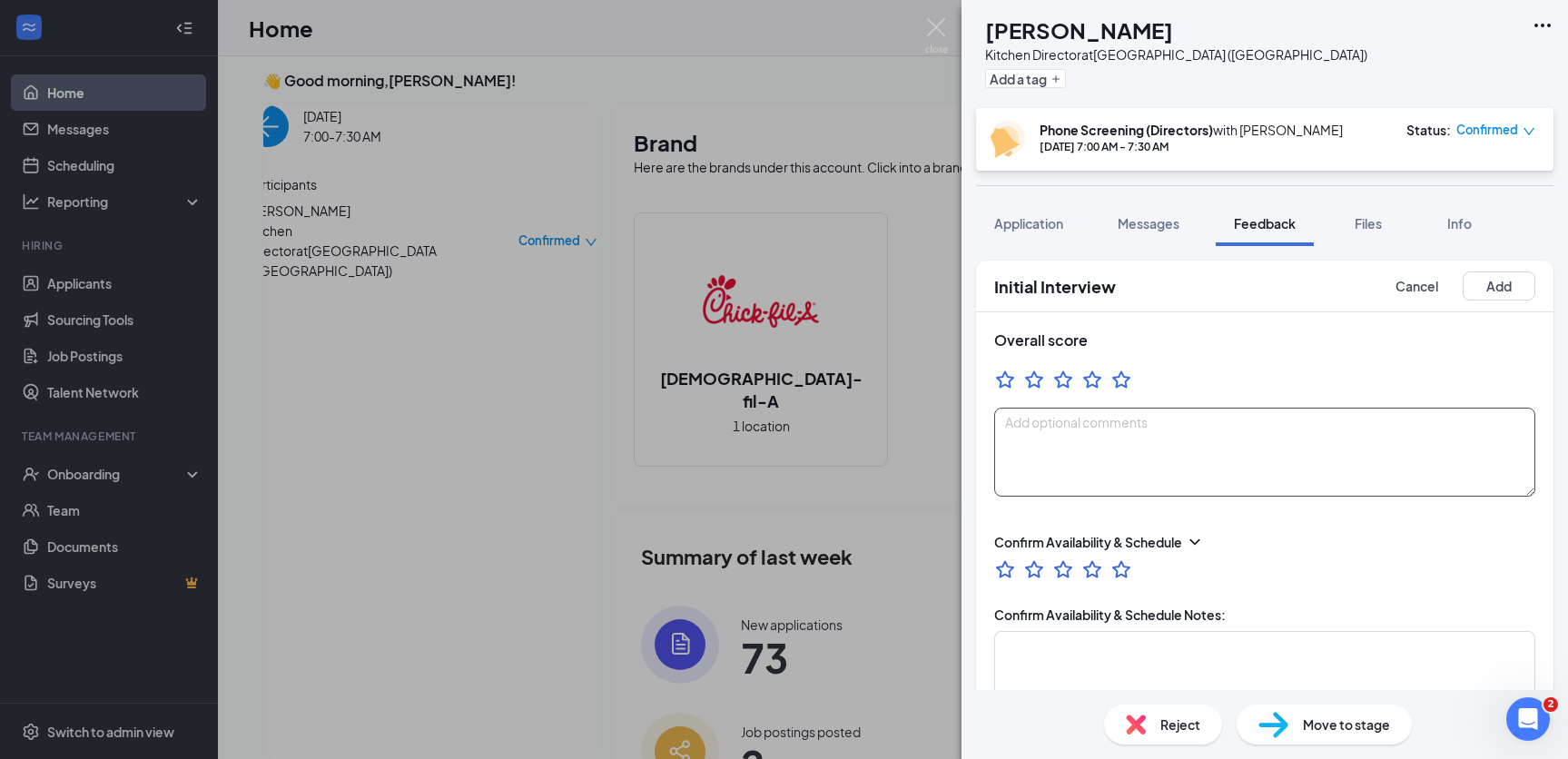
click at [1132, 455] on textarea at bounding box center [1265, 452] width 542 height 89
type textarea "GREATTTTTT Candidate. Excitement was next level. She was bought in even in just…"
click at [1509, 273] on button "Add" at bounding box center [1499, 285] width 73 height 29
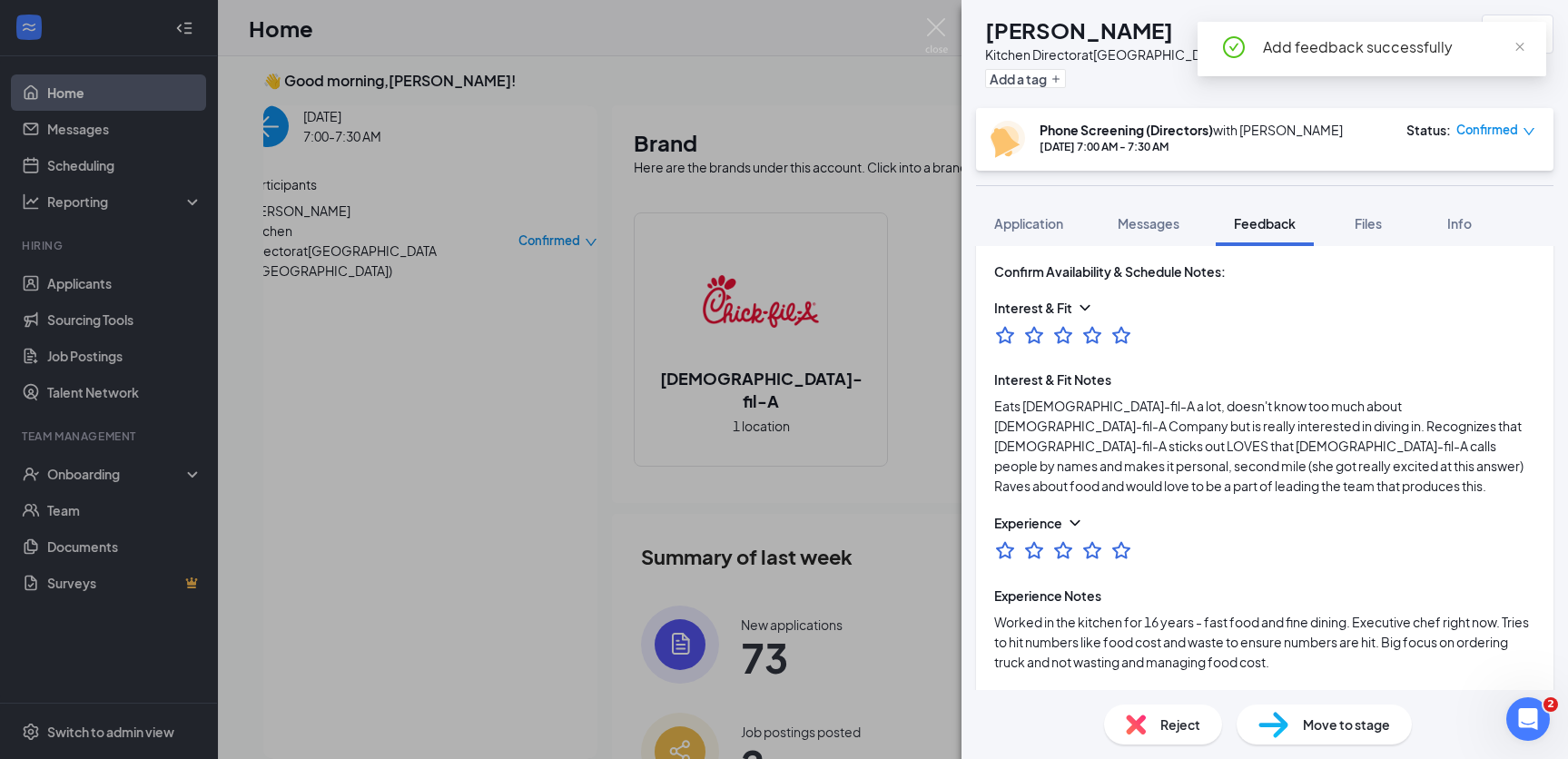
scroll to position [749, 0]
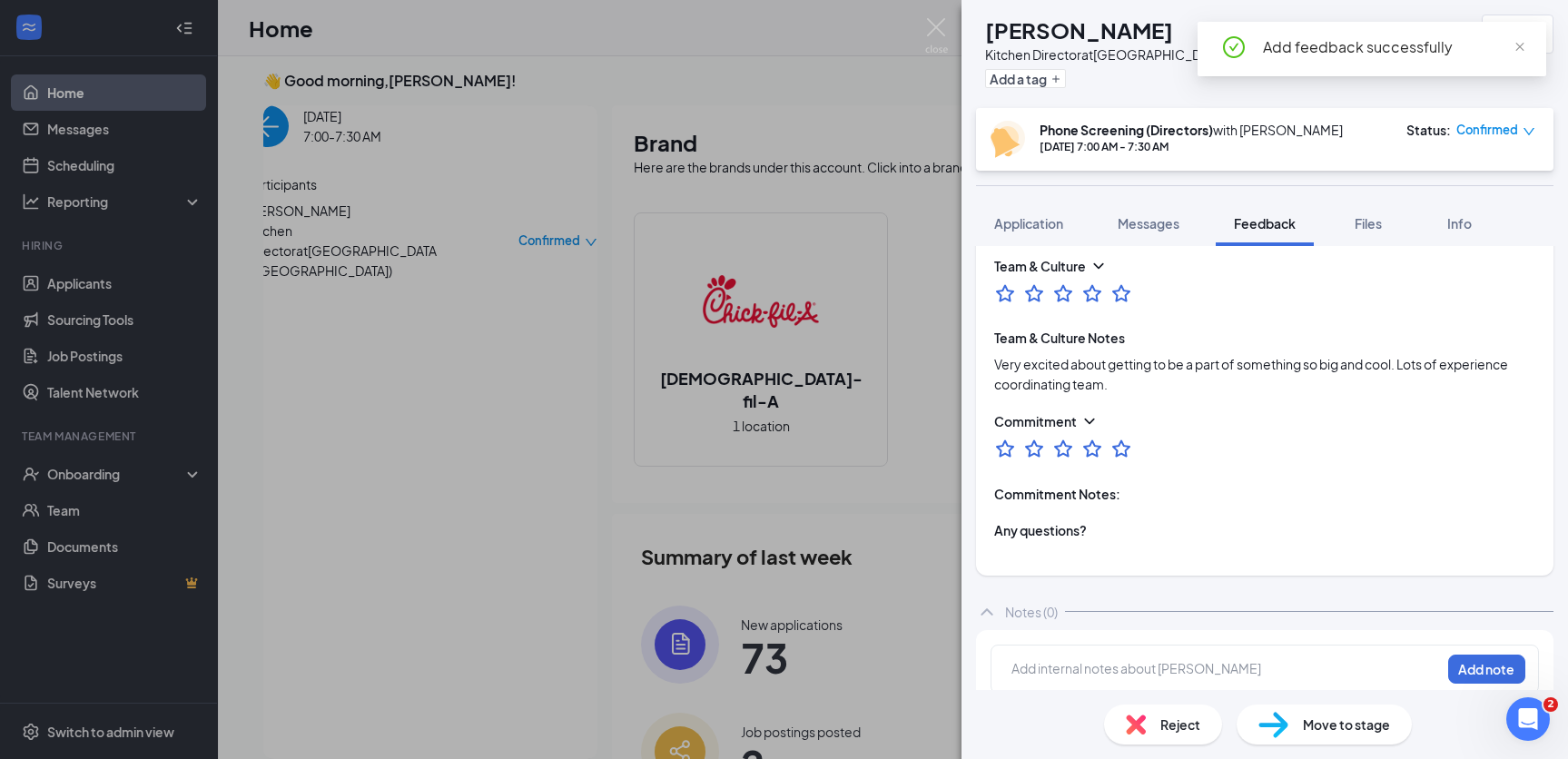
click at [1285, 720] on img at bounding box center [1273, 725] width 30 height 26
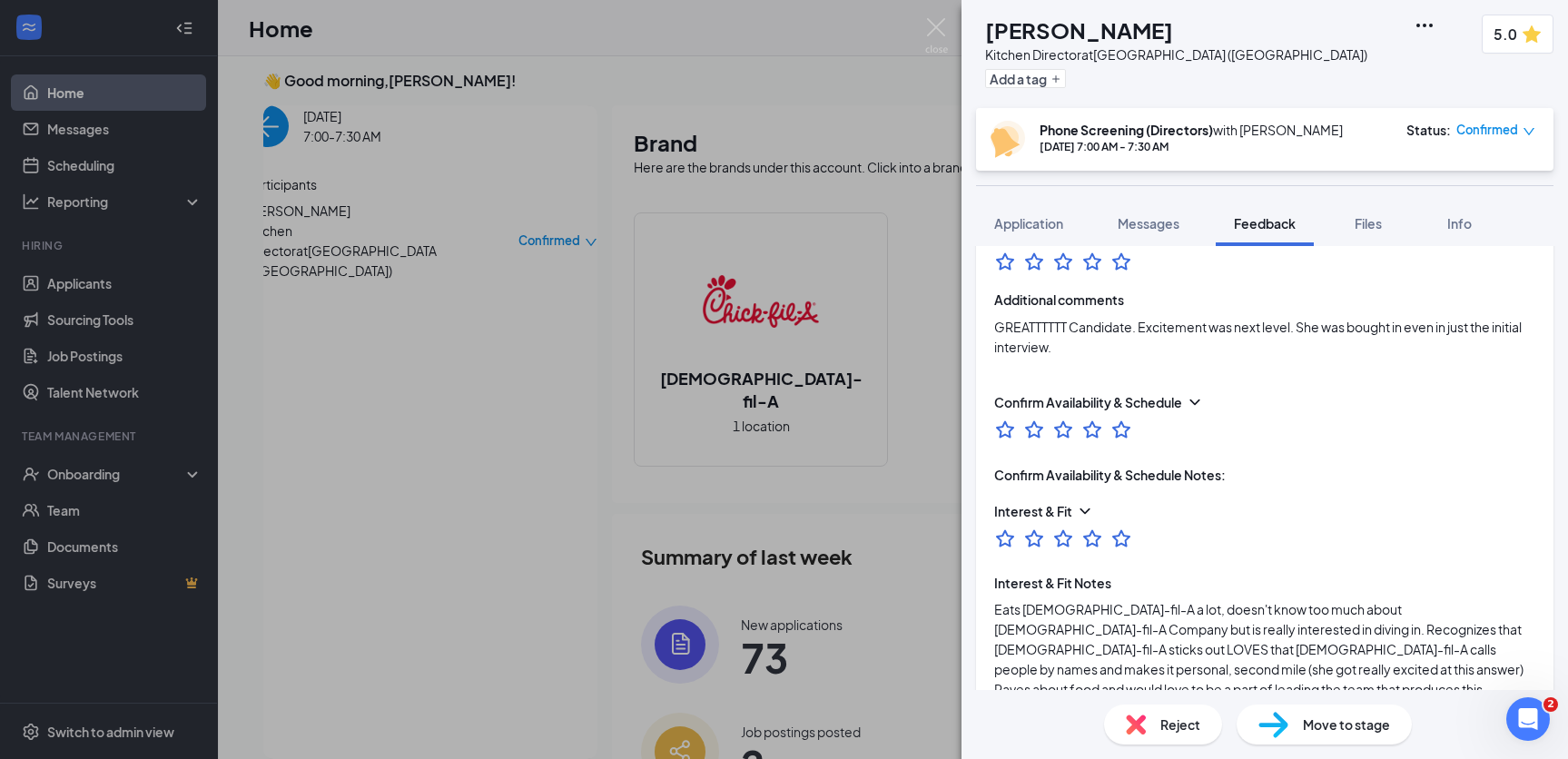
scroll to position [0, 0]
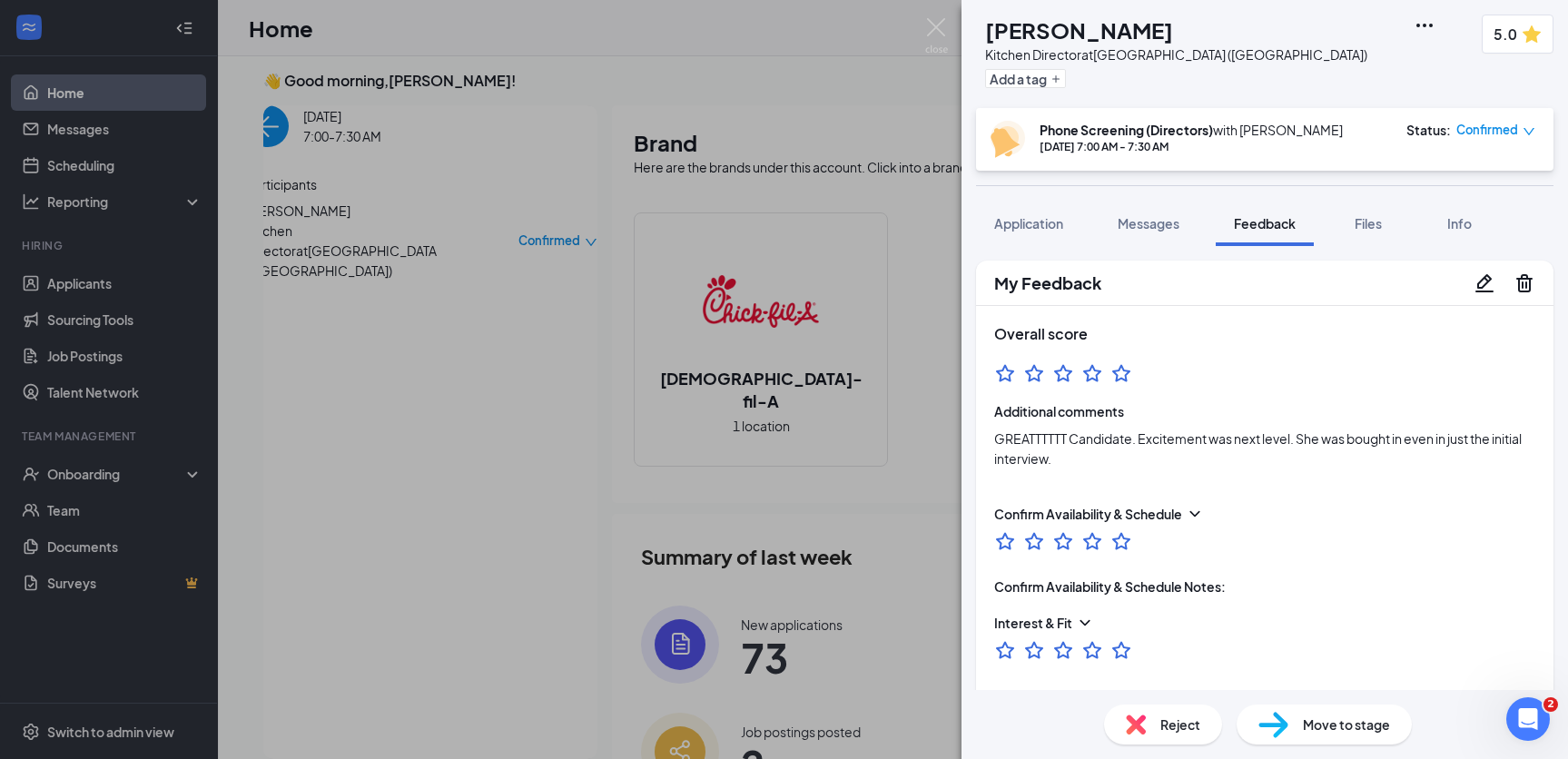
click at [1292, 730] on div "Move to stage" at bounding box center [1323, 724] width 175 height 40
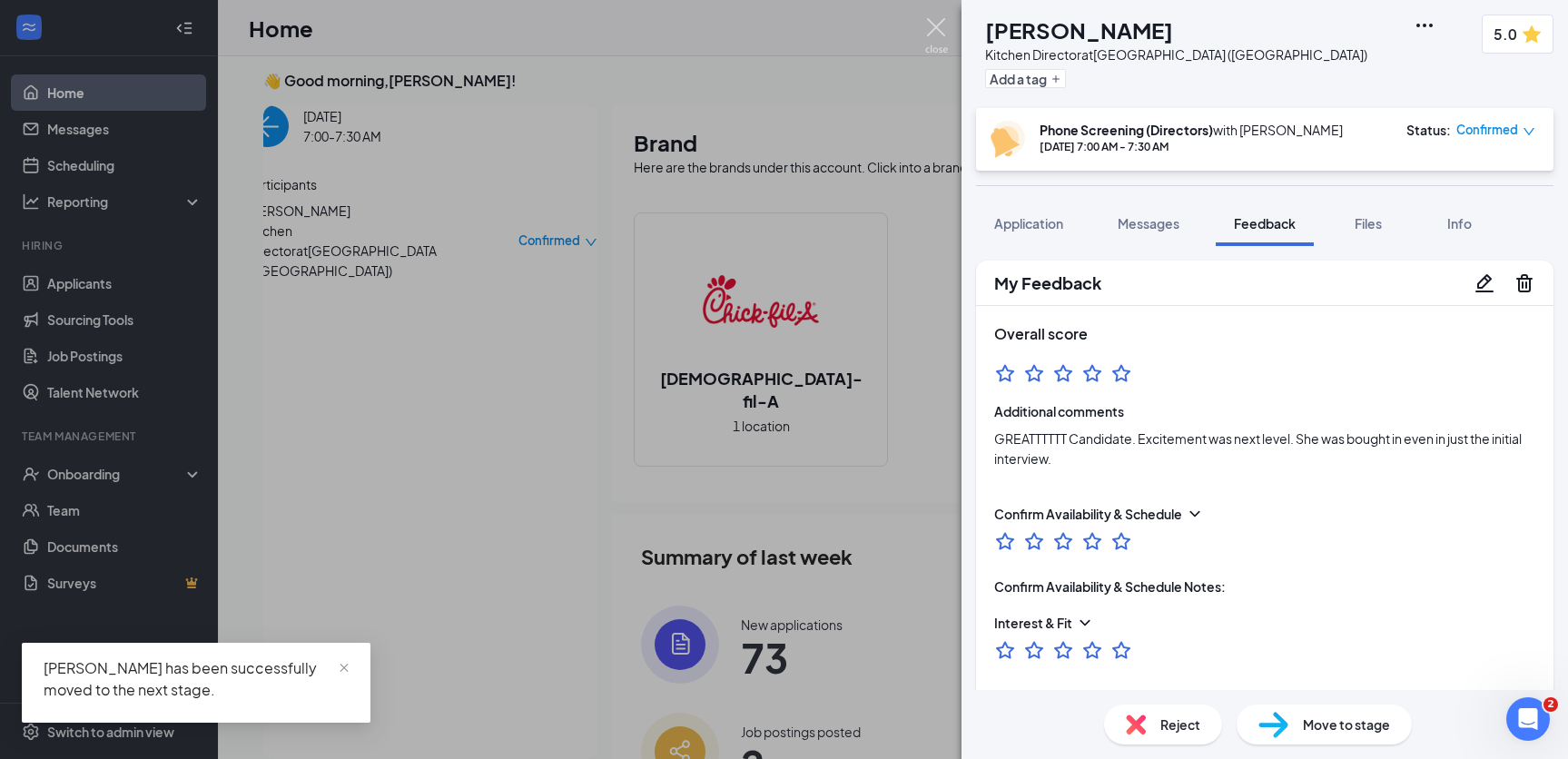
click at [935, 27] on img at bounding box center [937, 35] width 23 height 35
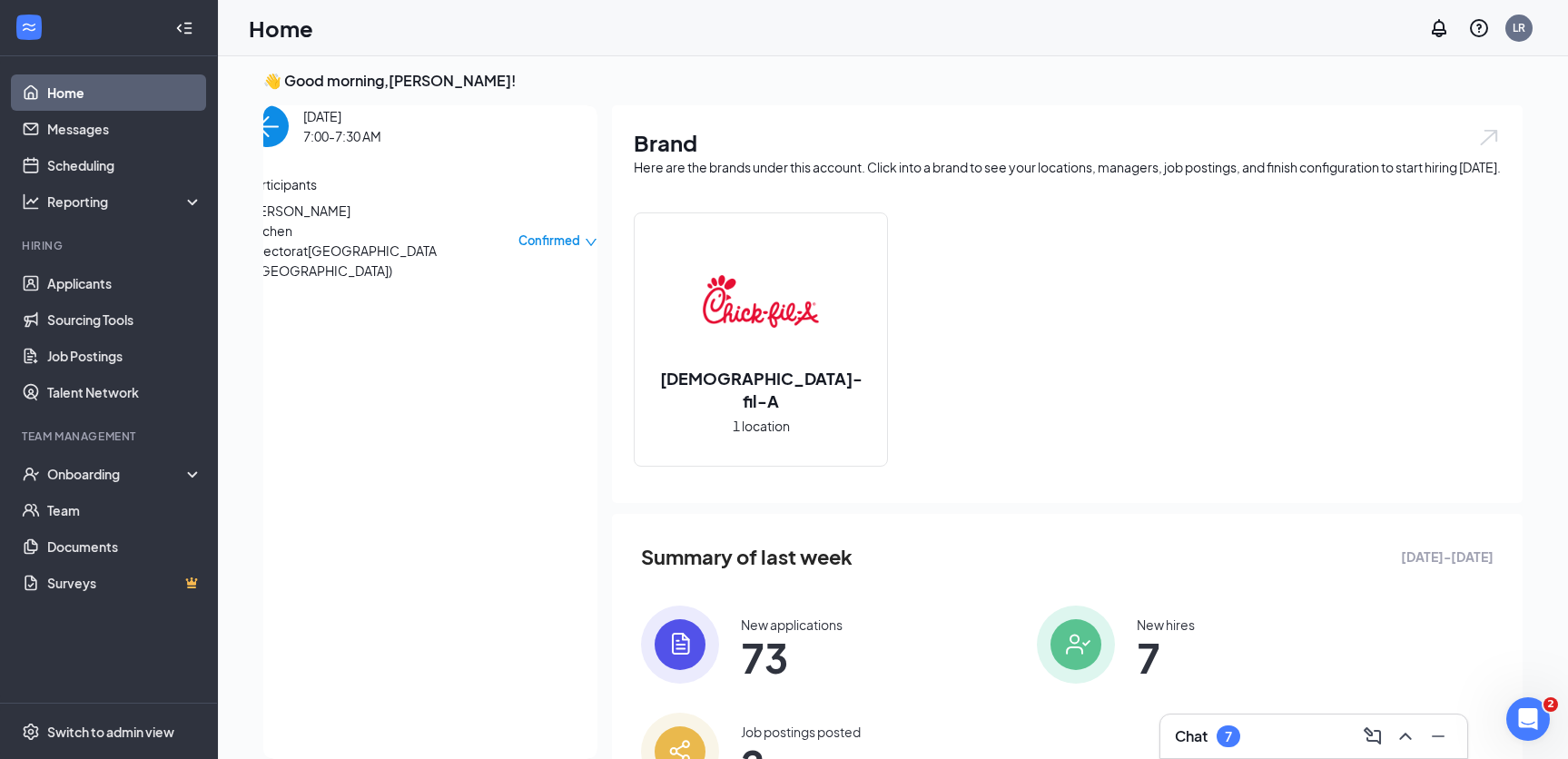
click at [107, 95] on link "Home" at bounding box center [125, 93] width 155 height 36
click at [356, 281] on span "Kitchen Director at [GEOGRAPHIC_DATA] ([GEOGRAPHIC_DATA])" at bounding box center [342, 250] width 191 height 60
click at [361, 220] on span "[PERSON_NAME]" at bounding box center [342, 210] width 191 height 20
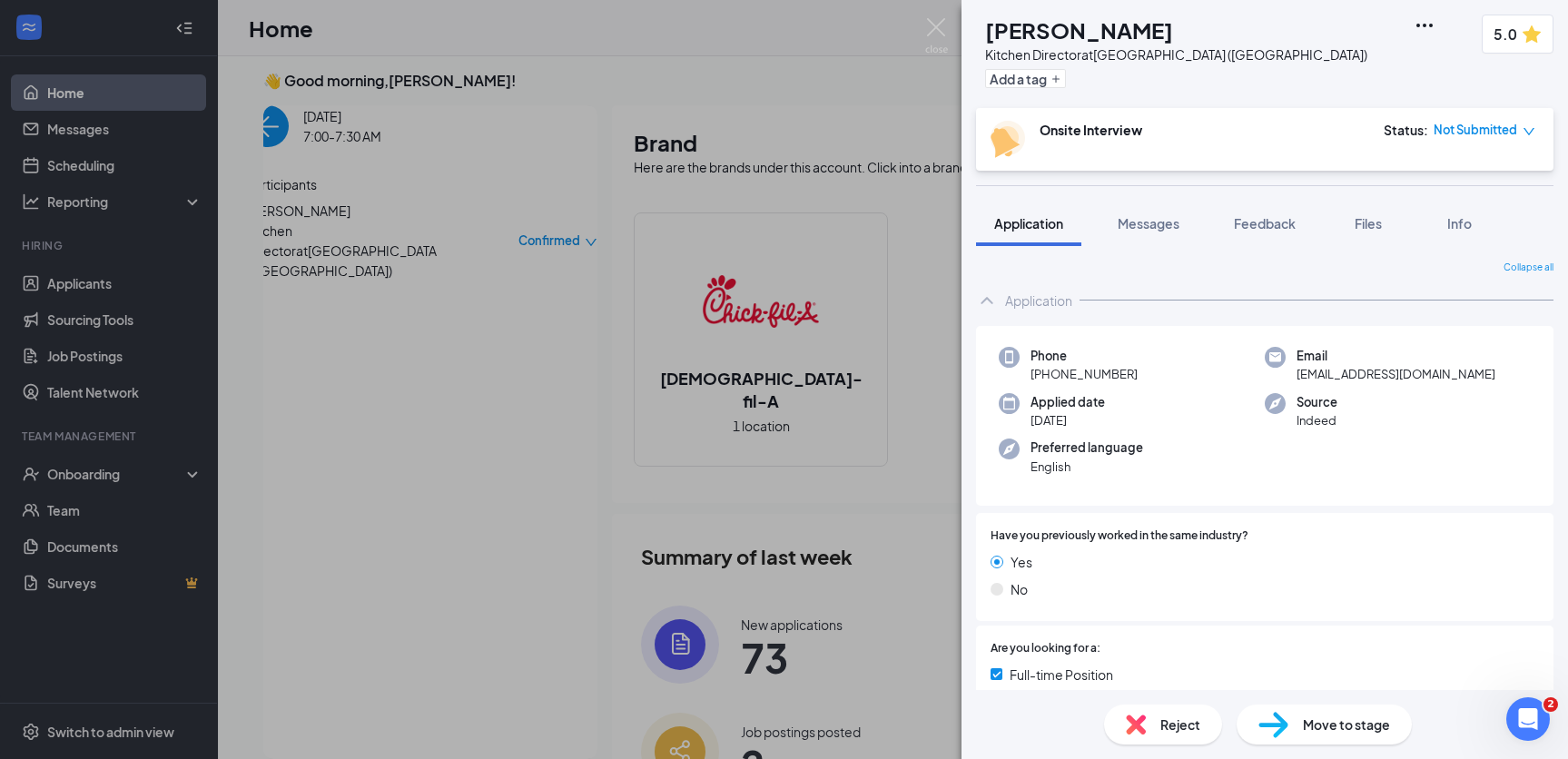
drag, startPoint x: 1018, startPoint y: 24, endPoint x: 1183, endPoint y: 26, distance: 165.0
click at [1183, 24] on div "KS [PERSON_NAME] Kitchen Director at [GEOGRAPHIC_DATA] ([GEOGRAPHIC_DATA]) Add …" at bounding box center [1172, 54] width 391 height 79
copy h1 "[PERSON_NAME]"
click at [939, 27] on img at bounding box center [937, 35] width 23 height 35
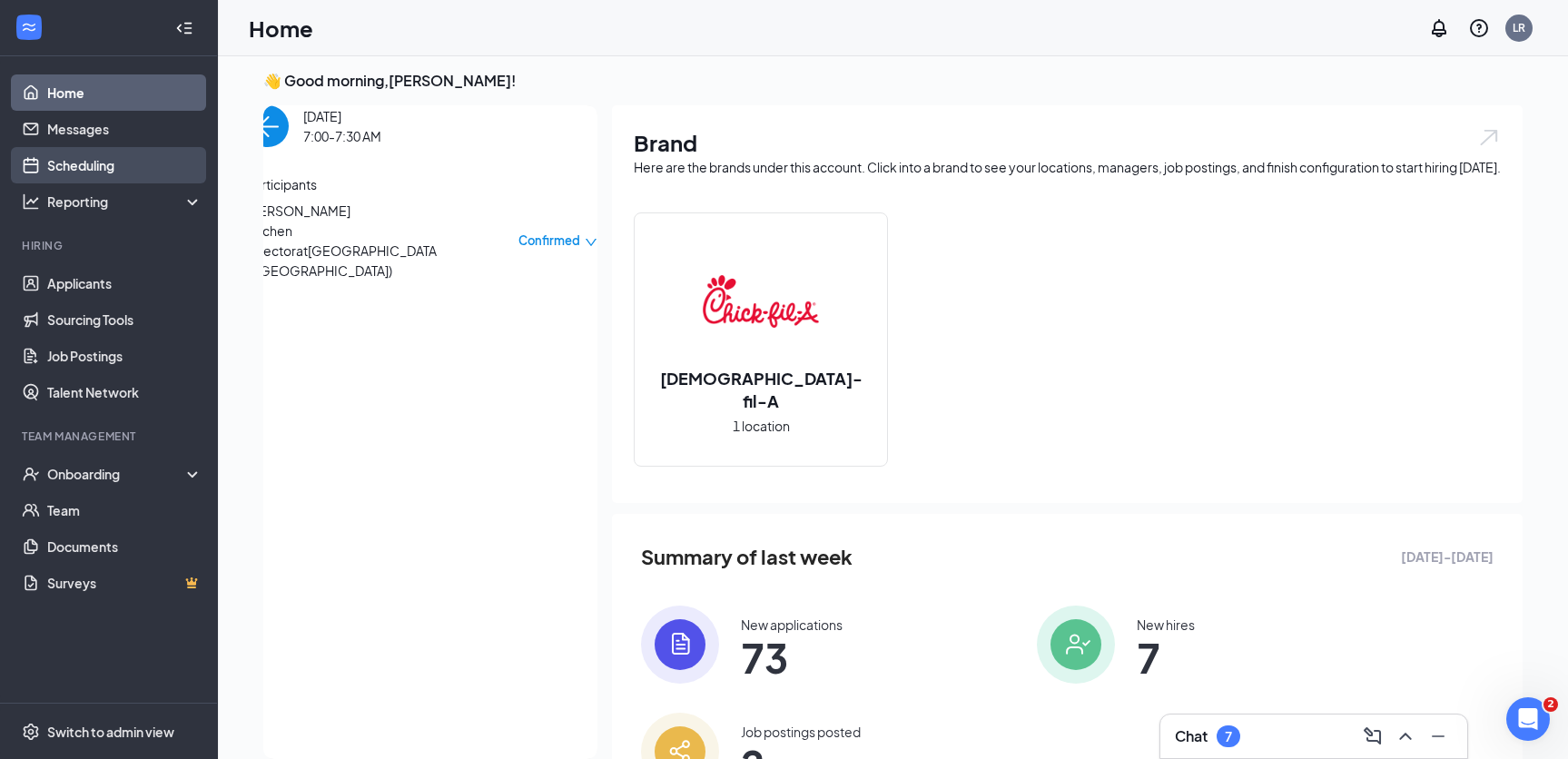
click at [104, 163] on link "Scheduling" at bounding box center [125, 165] width 155 height 36
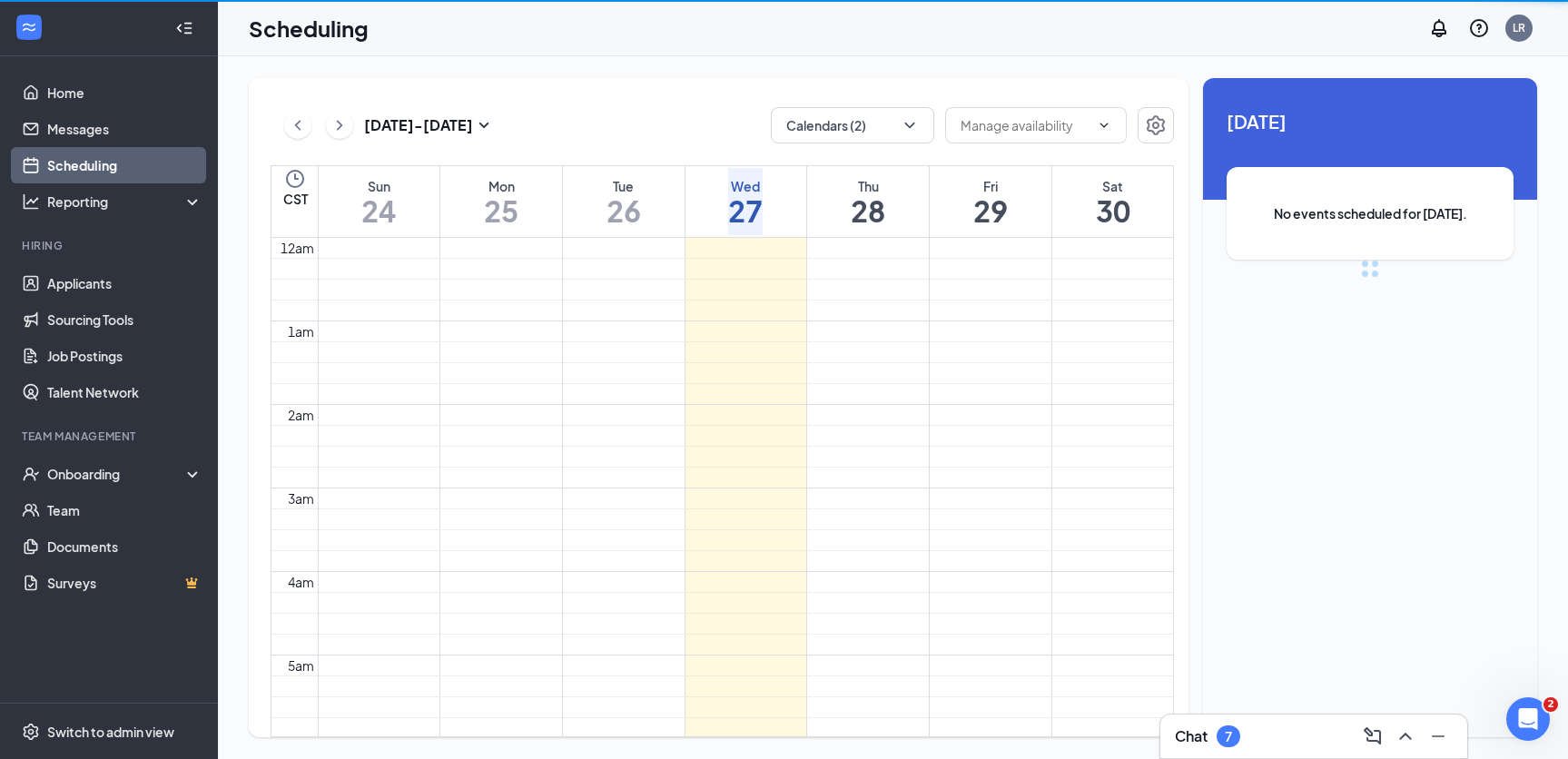
scroll to position [892, 0]
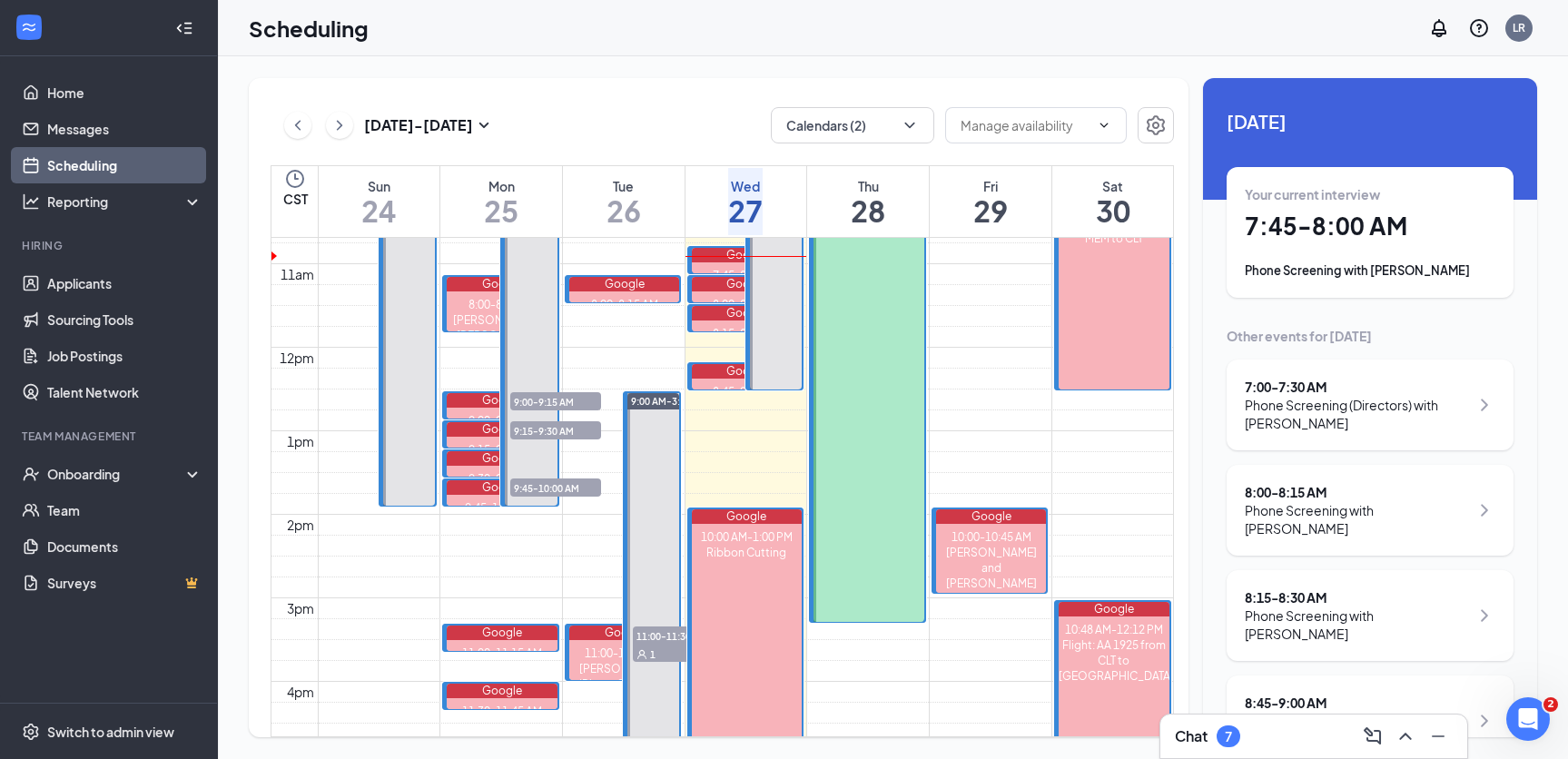
click at [1323, 239] on h1 "7:45 - 8:00 AM" at bounding box center [1370, 226] width 250 height 31
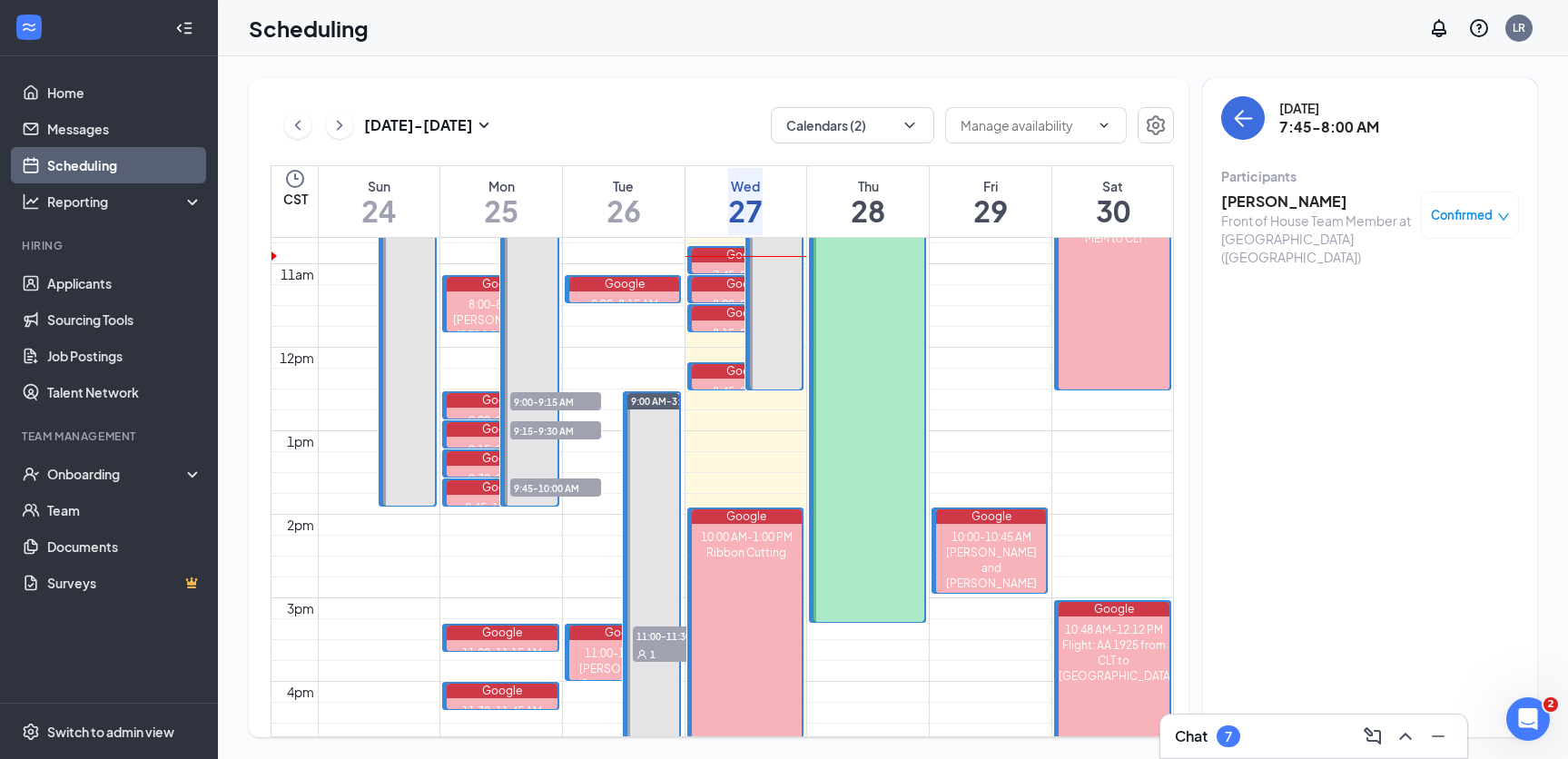
click at [1296, 200] on h3 "[PERSON_NAME]" at bounding box center [1317, 201] width 191 height 20
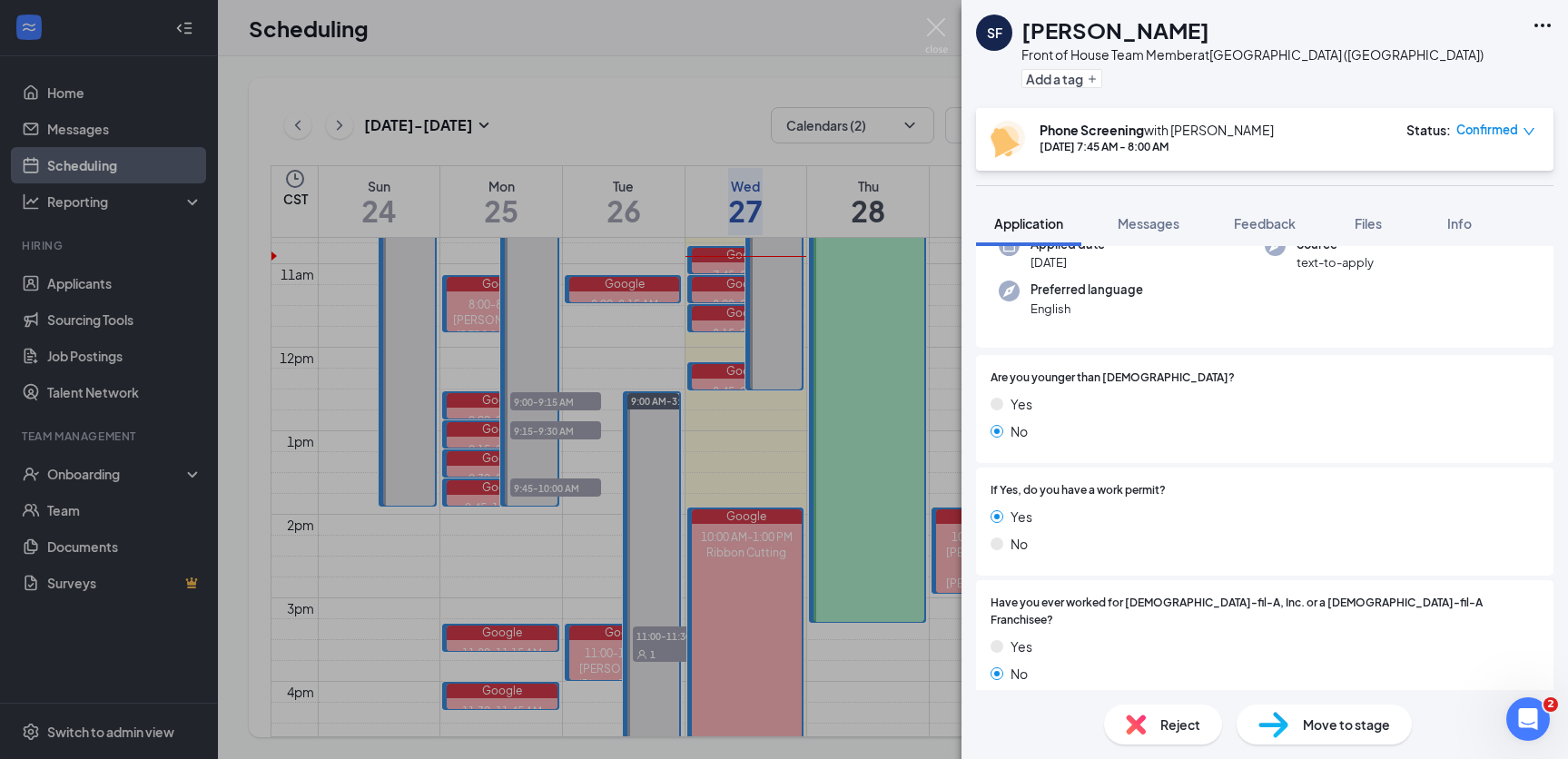
scroll to position [136, 0]
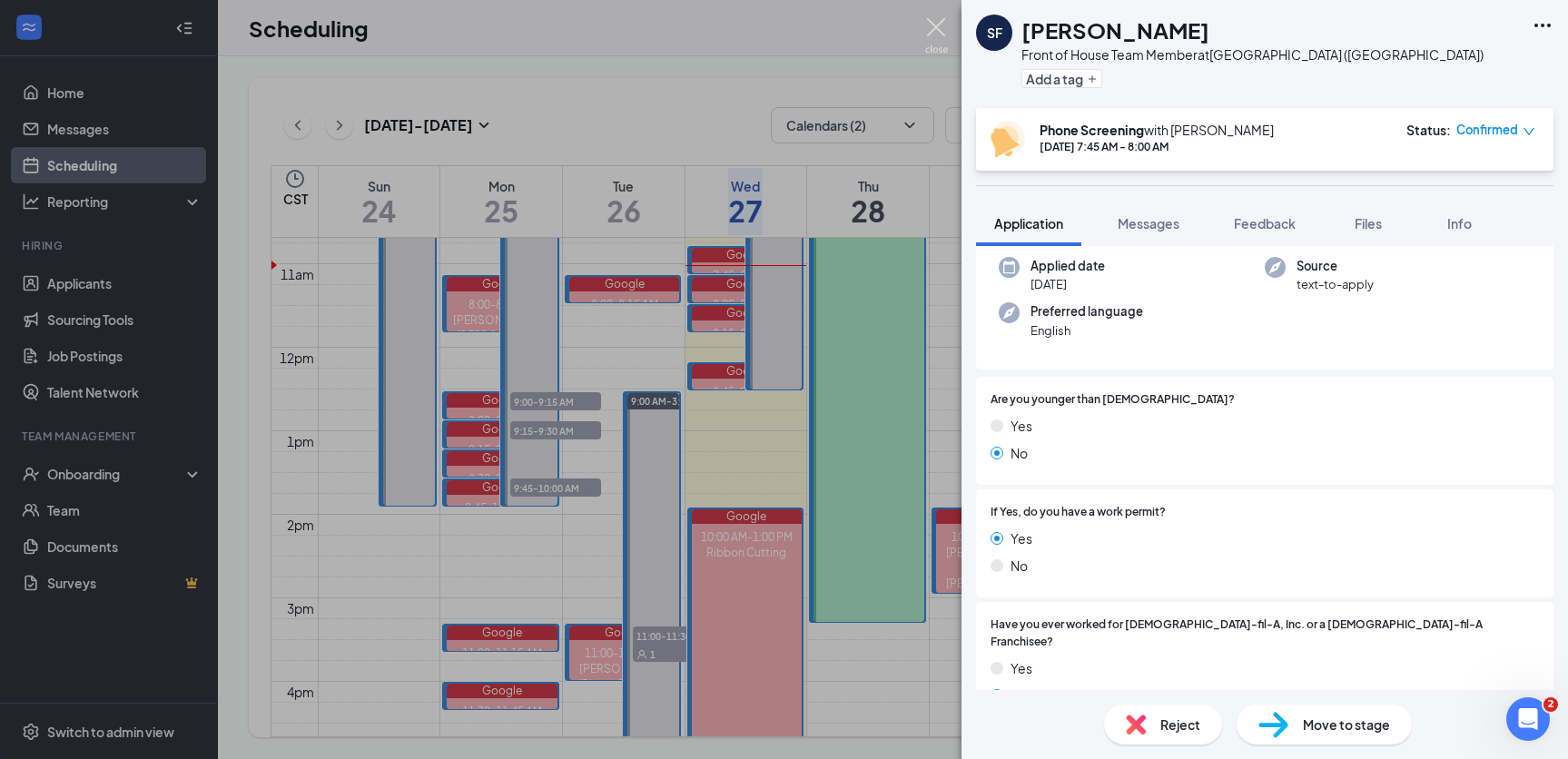
click at [933, 26] on img at bounding box center [937, 35] width 23 height 35
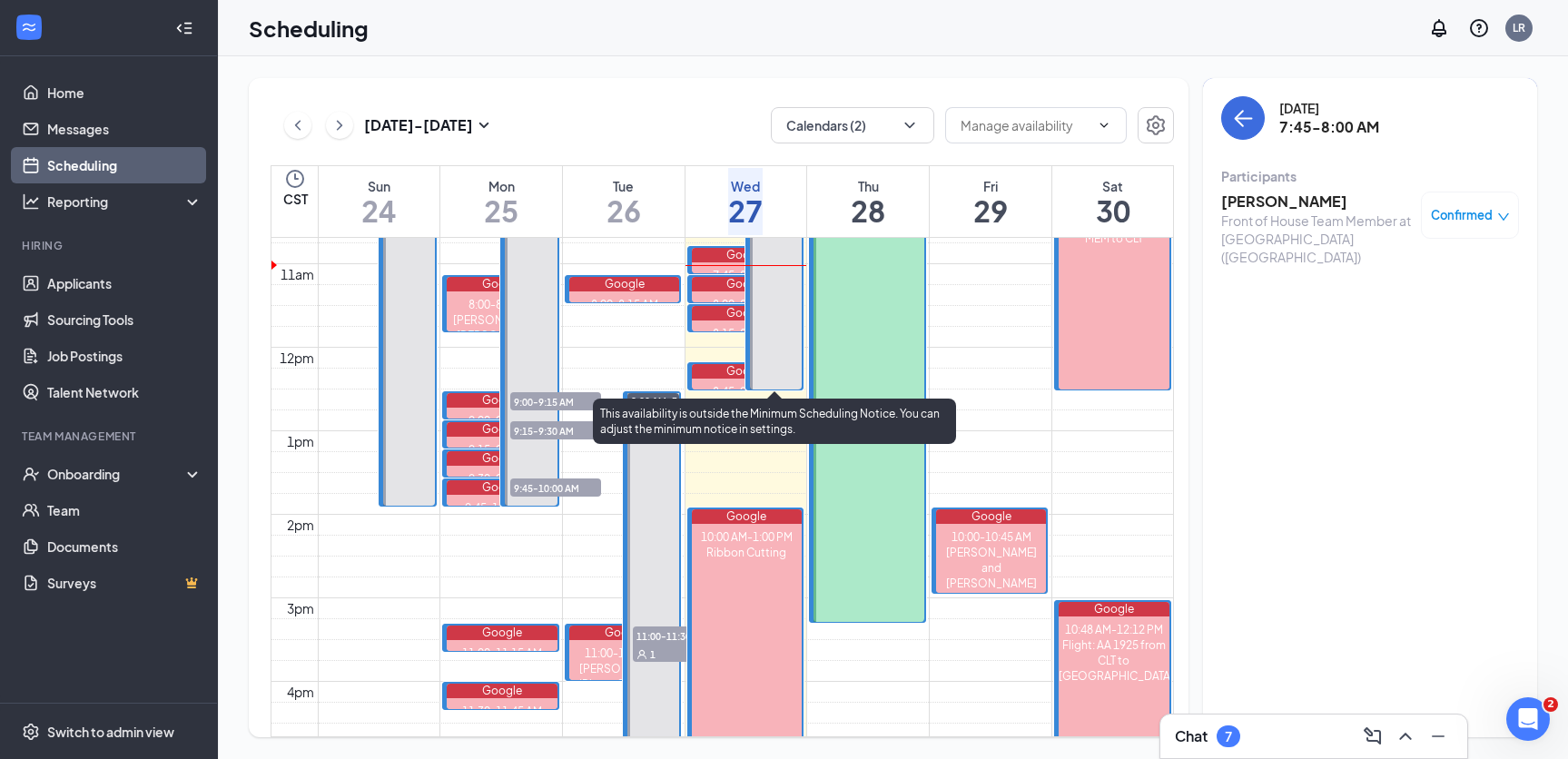
click at [795, 64] on span "8:00-8:15 AM" at bounding box center [801, 55] width 91 height 18
click at [792, 64] on span "8:15-8:30 AM" at bounding box center [801, 55] width 91 height 18
click at [791, 64] on span "8:45-9:00 AM" at bounding box center [801, 55] width 91 height 18
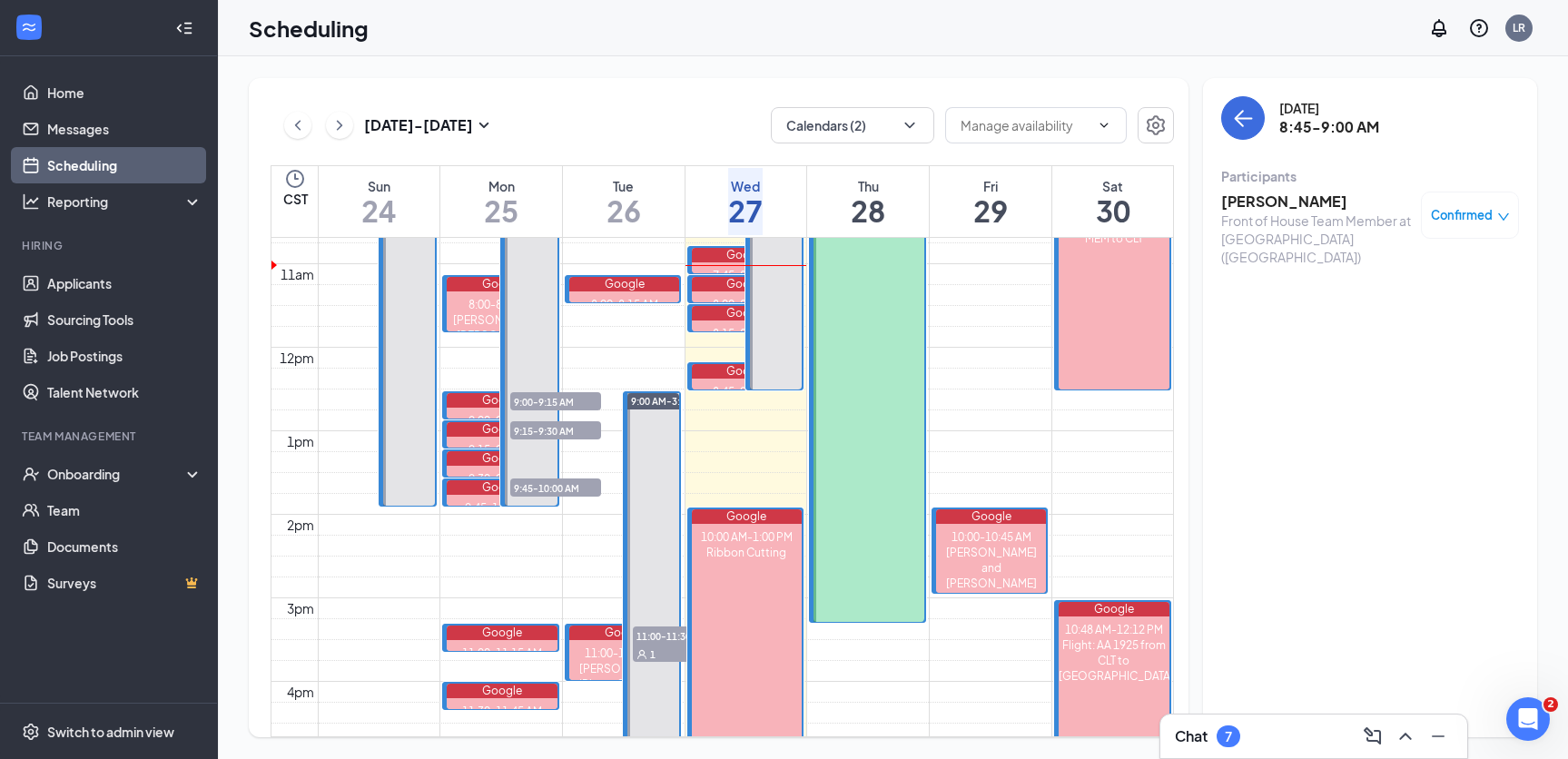
click at [1258, 205] on h3 "[PERSON_NAME]" at bounding box center [1317, 201] width 191 height 20
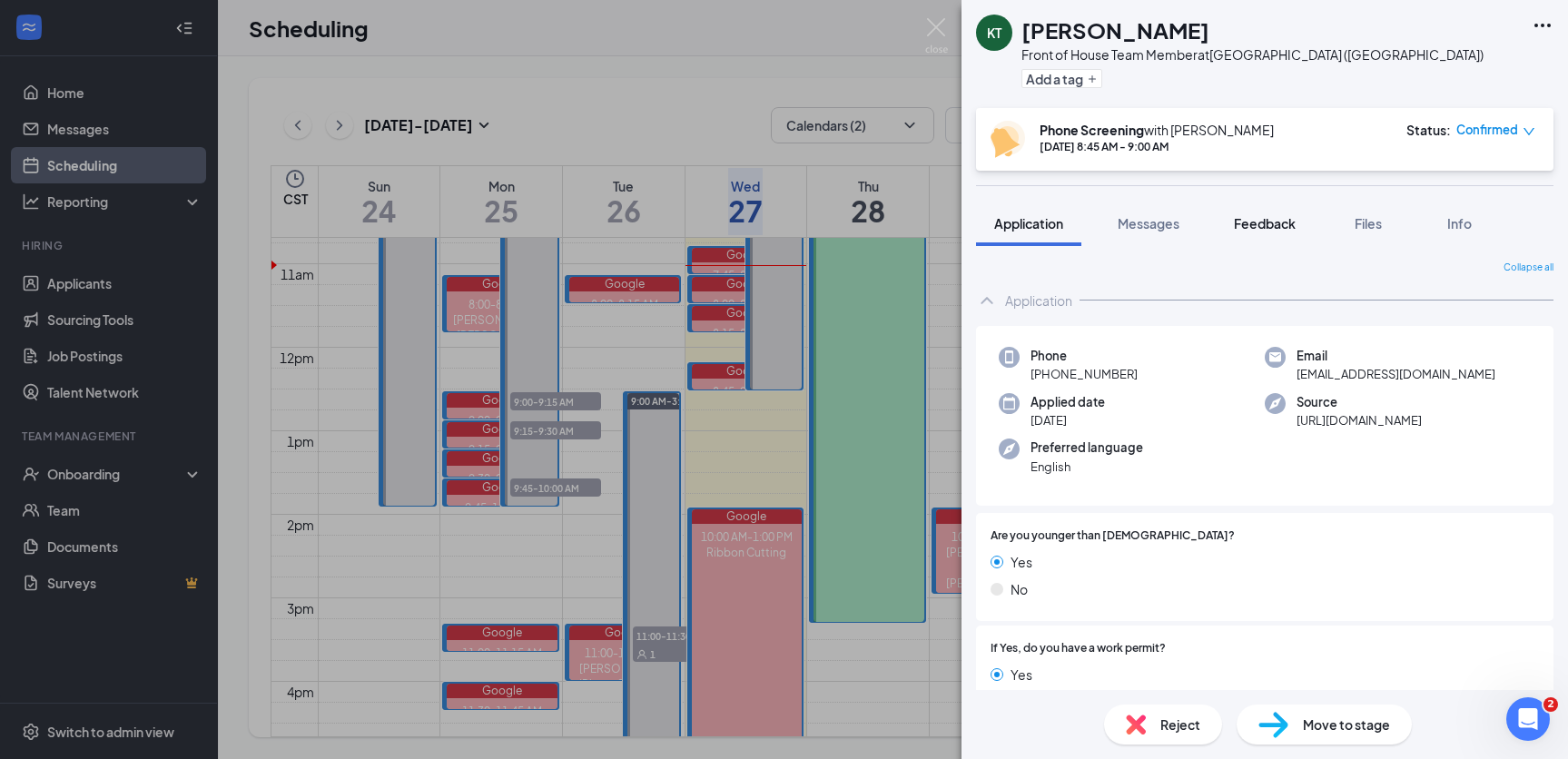
click at [1260, 218] on span "Feedback" at bounding box center [1264, 223] width 61 height 16
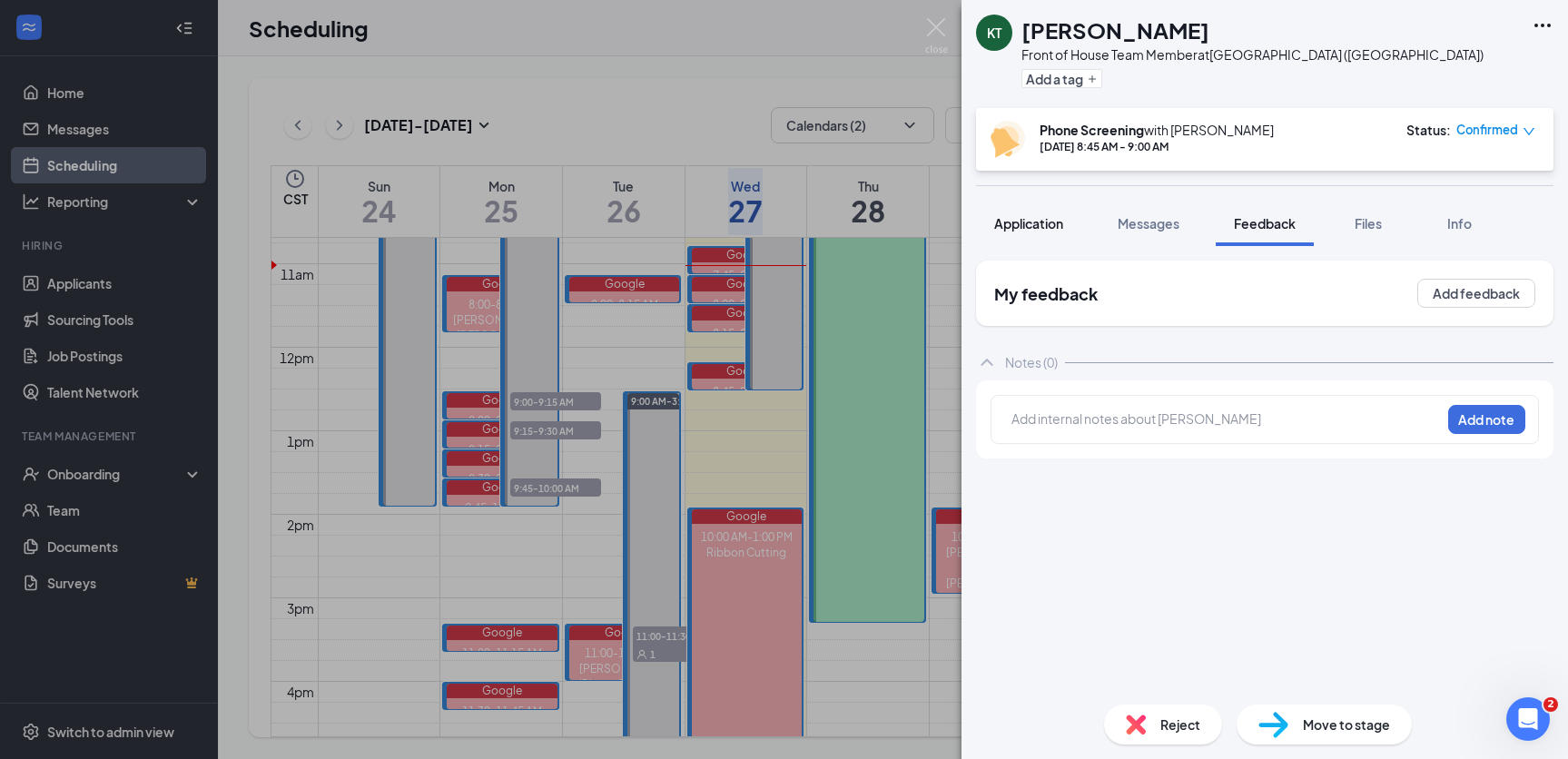
click at [1047, 223] on span "Application" at bounding box center [1028, 223] width 69 height 16
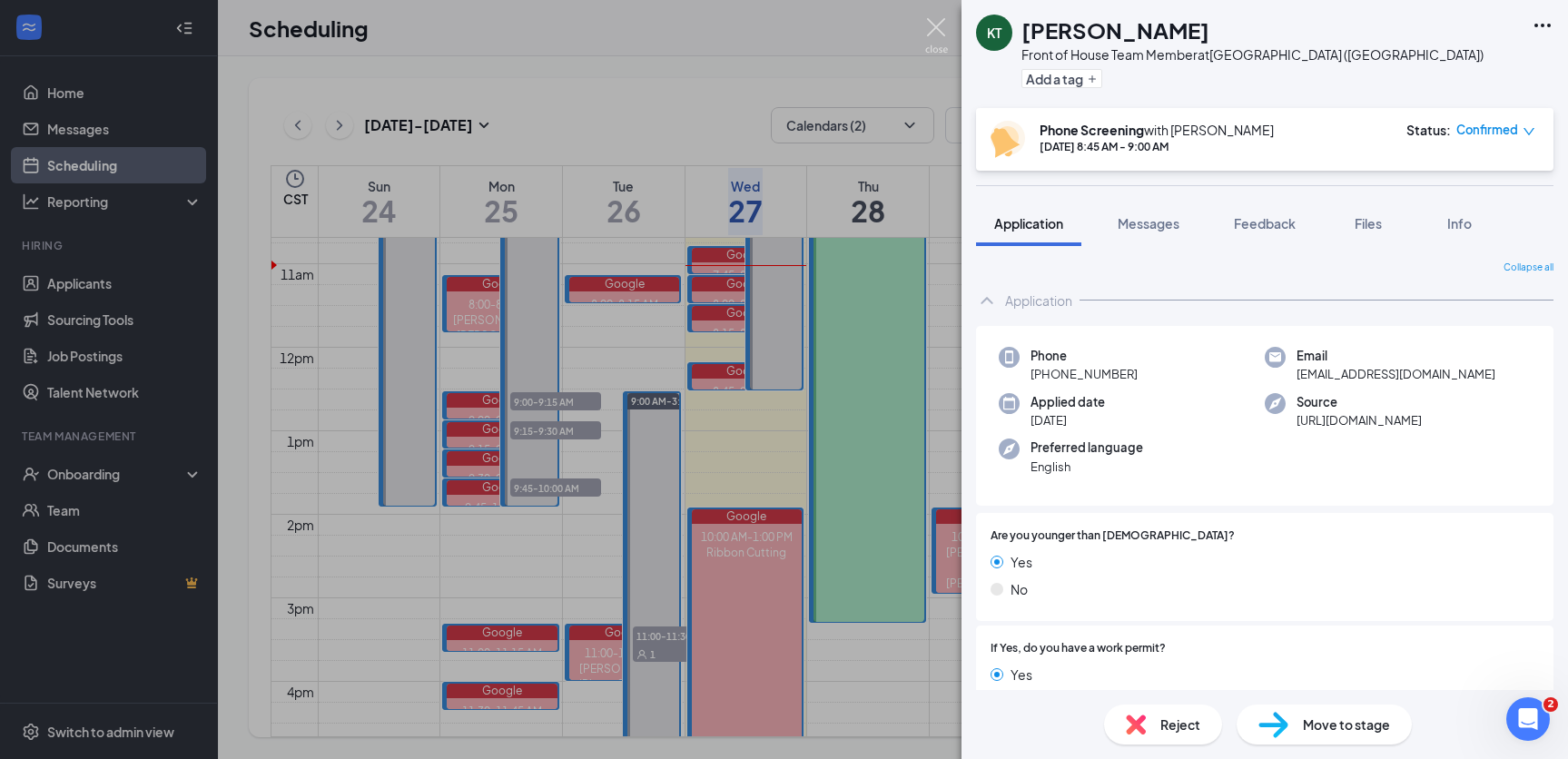
click at [935, 20] on img at bounding box center [937, 35] width 23 height 35
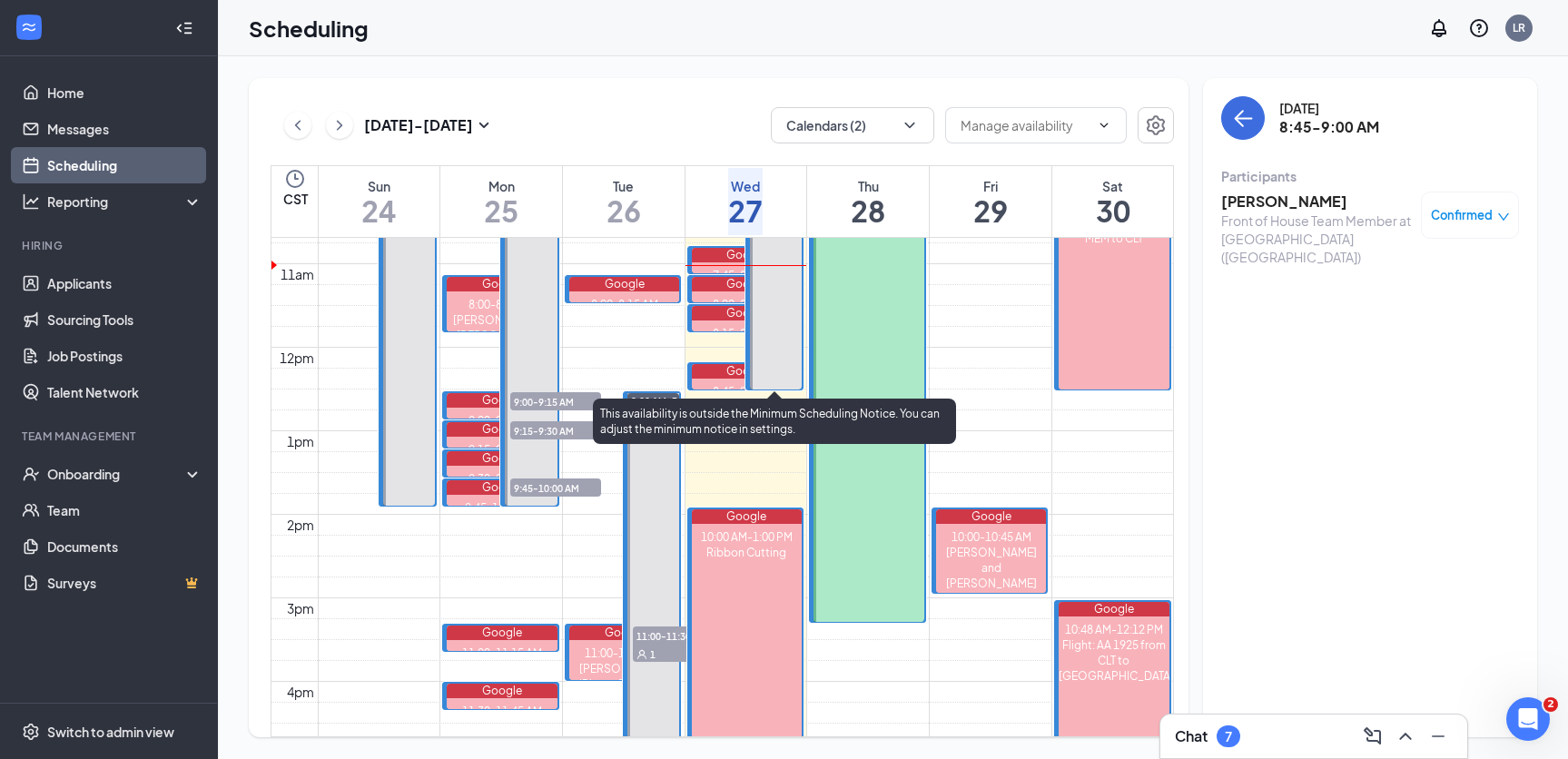
click at [784, 64] on span "8:00-8:15 AM" at bounding box center [801, 55] width 91 height 18
